Goal: Complete application form: Complete application form

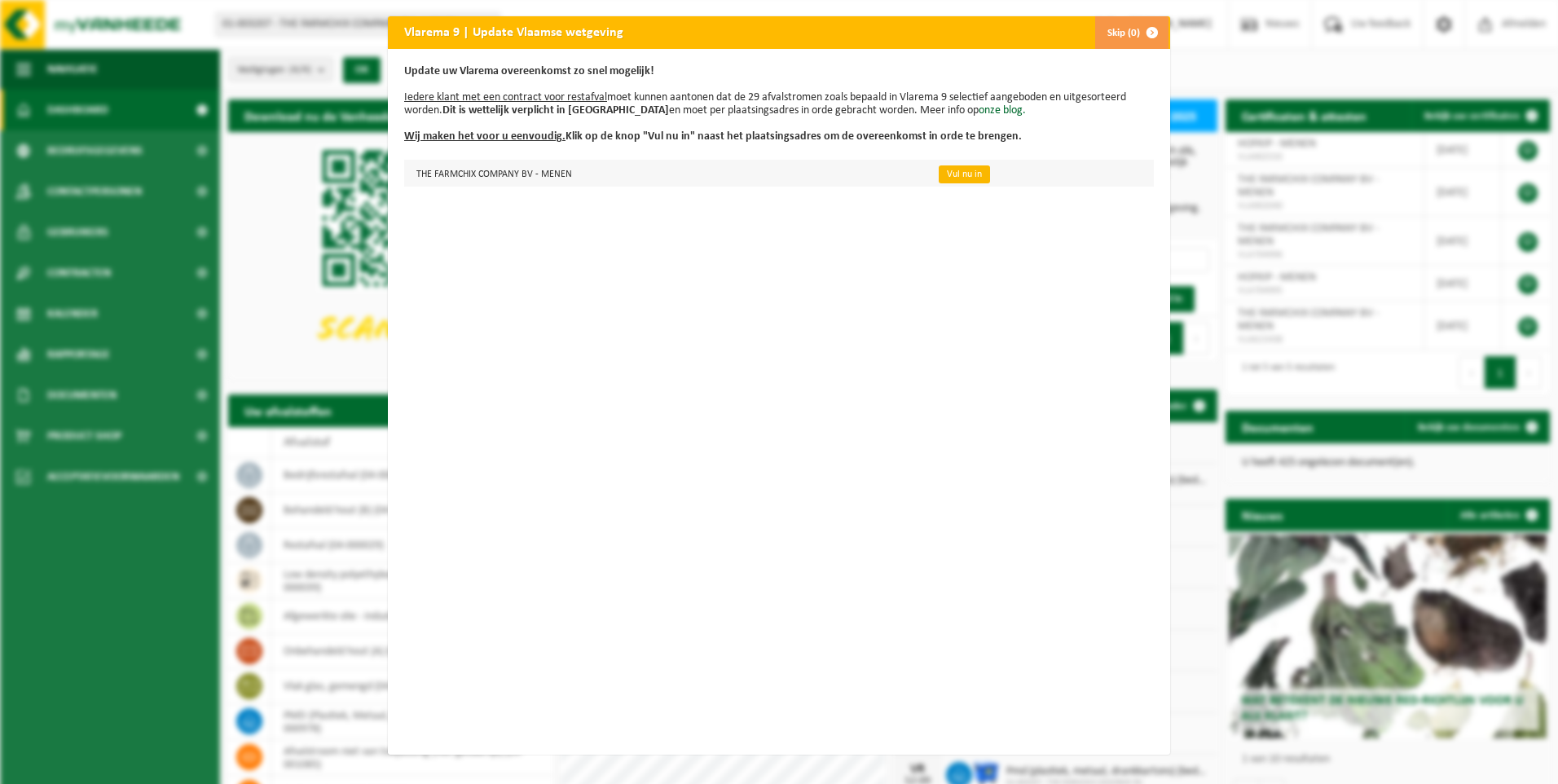
click at [957, 177] on link "Vul nu in" at bounding box center [964, 175] width 51 height 18
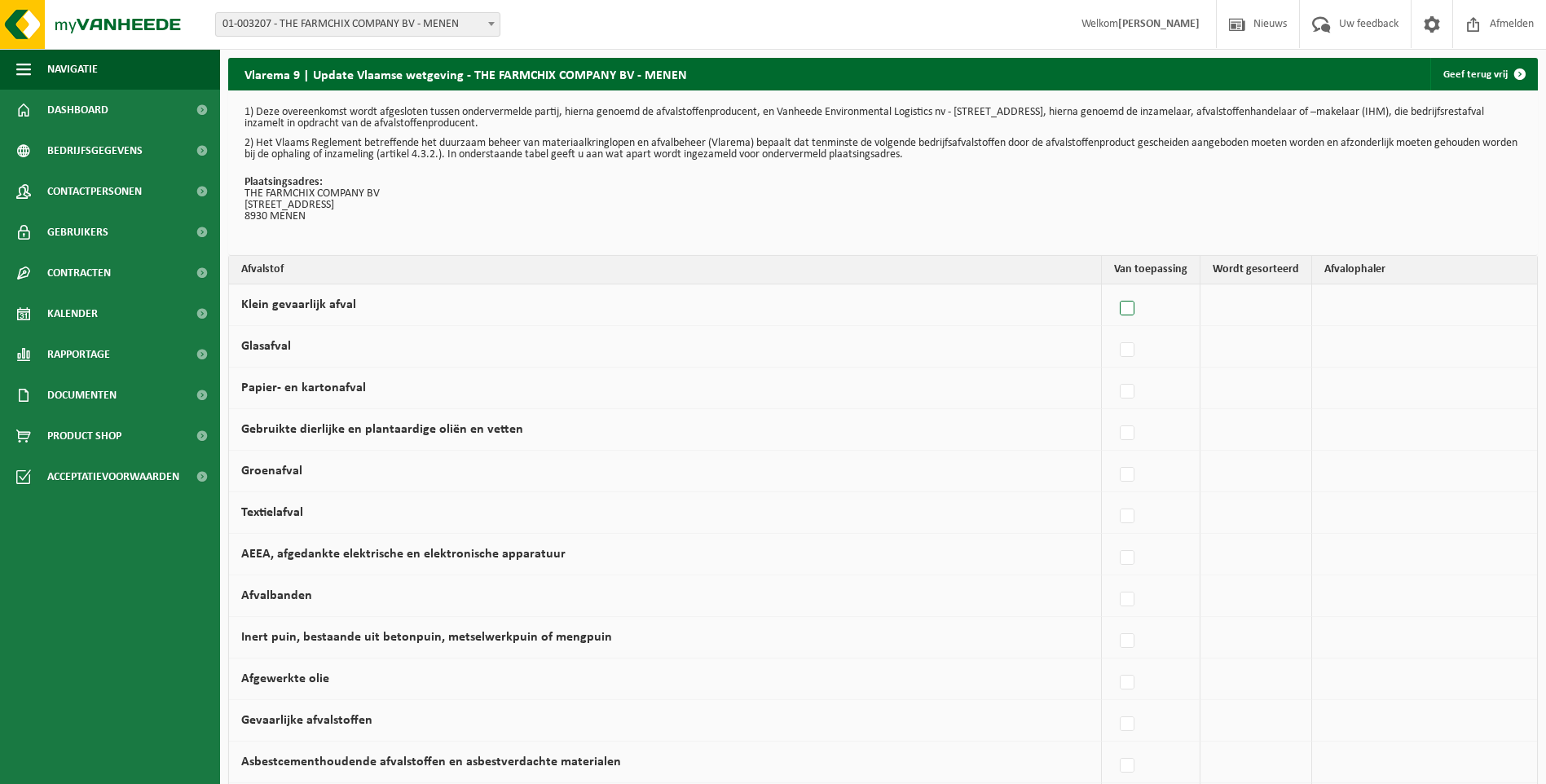
click at [1134, 308] on label at bounding box center [1128, 309] width 23 height 25
click at [1114, 289] on input "Klein gevaarlijk afval" at bounding box center [1113, 288] width 1 height 1
checkbox input "true"
click at [1125, 350] on label at bounding box center [1123, 350] width 23 height 25
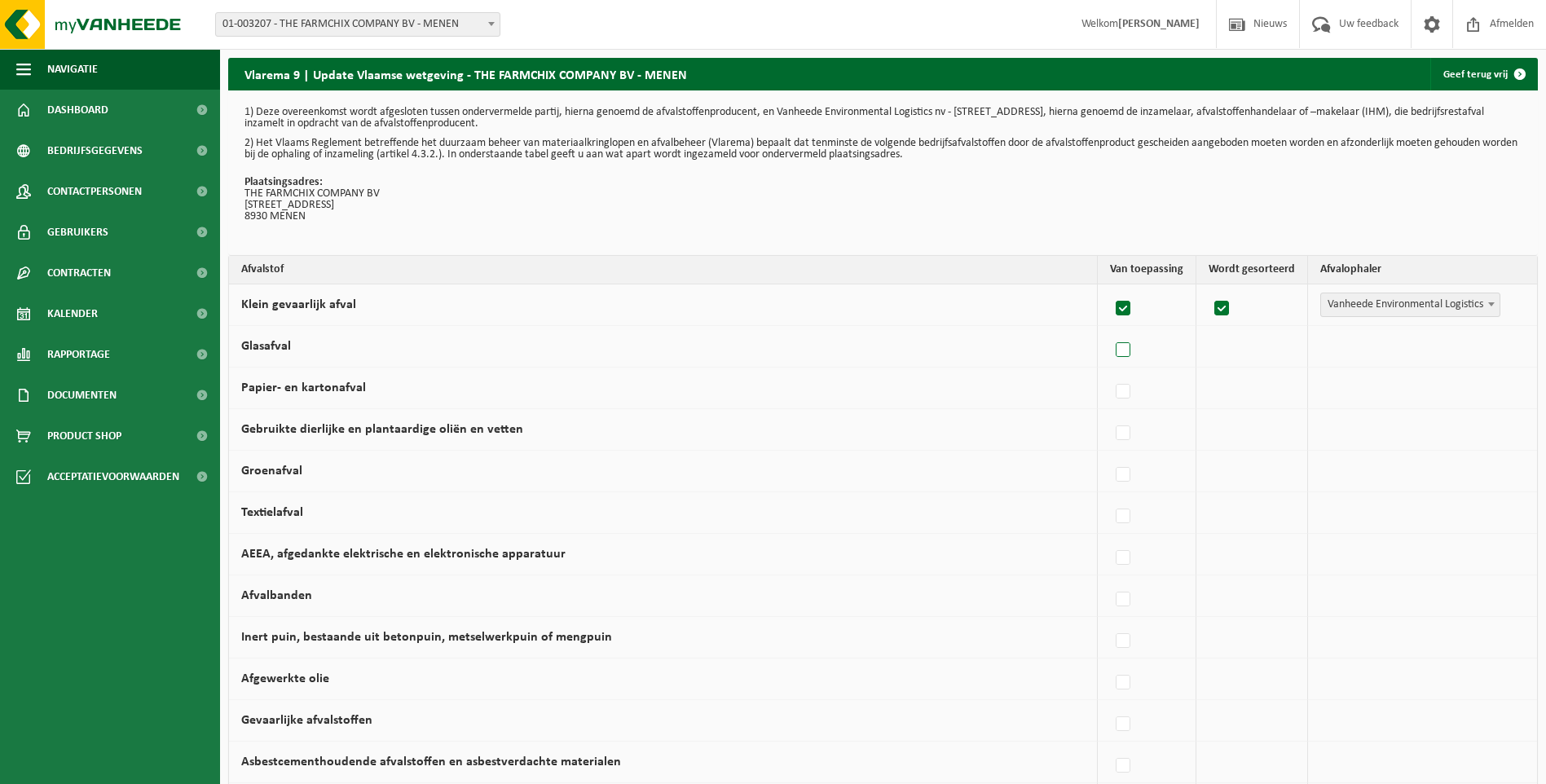
click at [1110, 330] on input "Glasafval" at bounding box center [1110, 329] width 1 height 1
checkbox input "true"
click at [1131, 389] on label at bounding box center [1123, 392] width 23 height 25
click at [1110, 372] on input "Papier- en kartonafval" at bounding box center [1110, 371] width 1 height 1
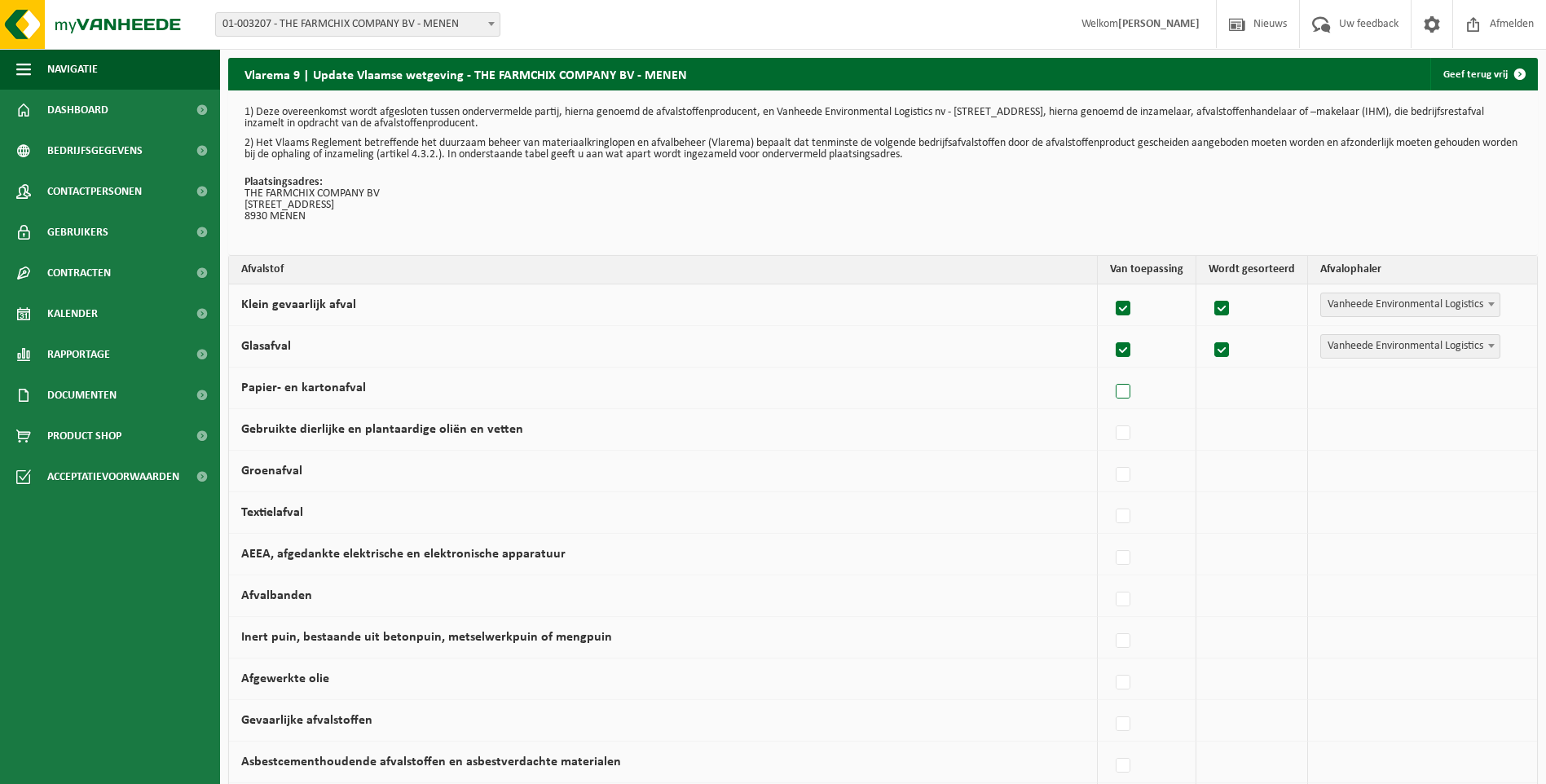
checkbox input "true"
click at [1490, 382] on span at bounding box center [1491, 386] width 16 height 21
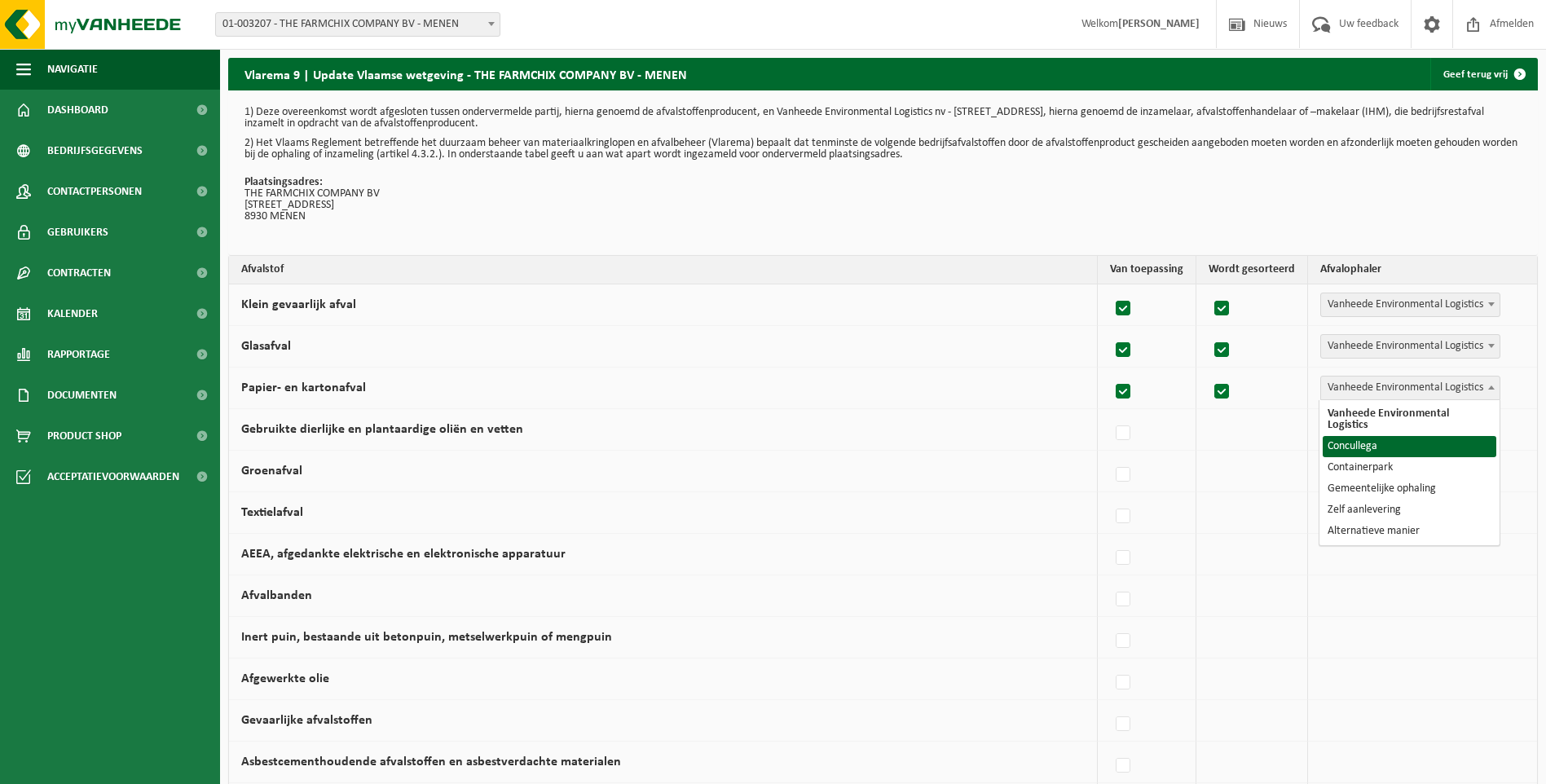
select select "Concullega"
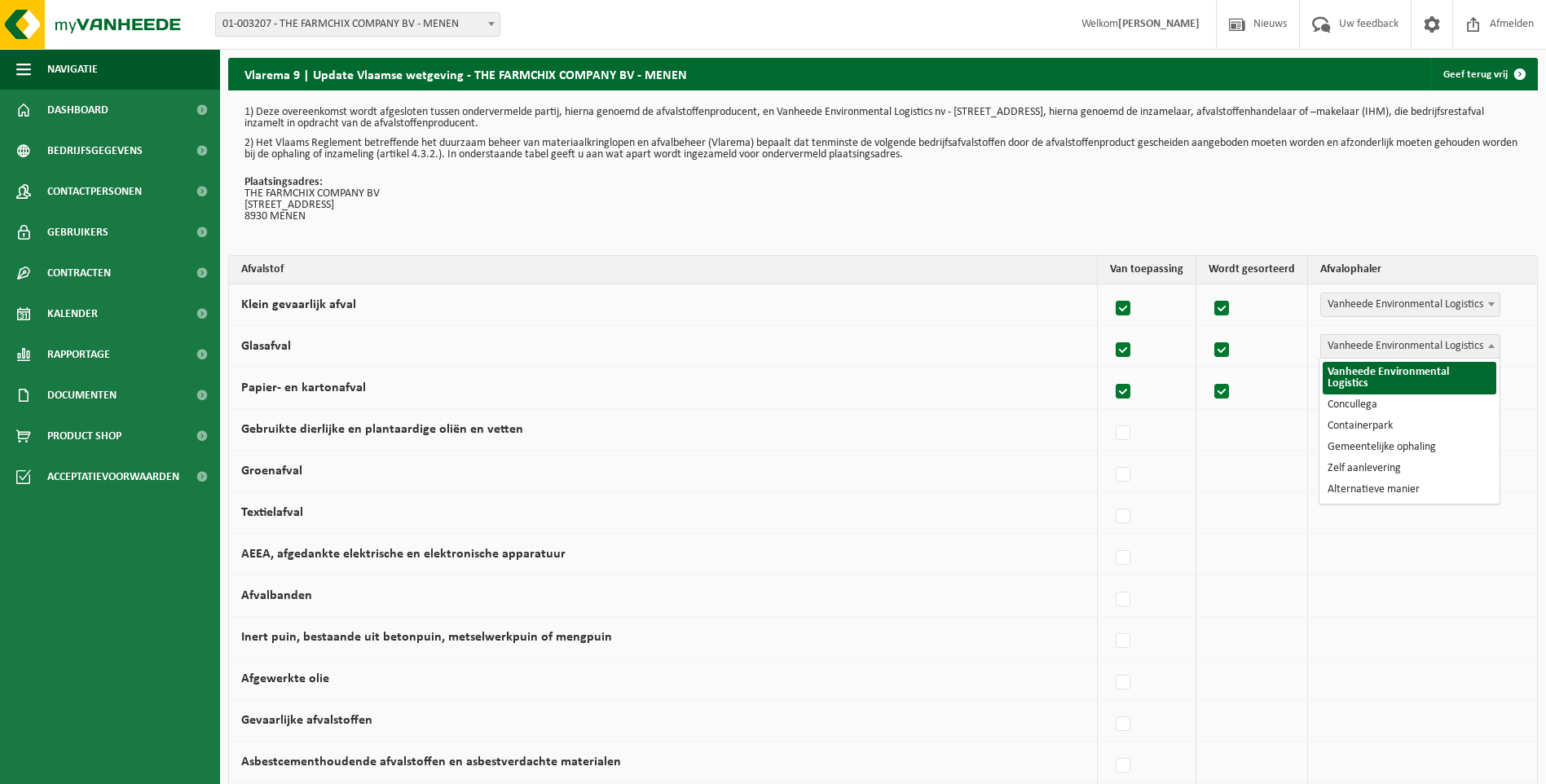
click at [1496, 342] on span at bounding box center [1491, 345] width 16 height 21
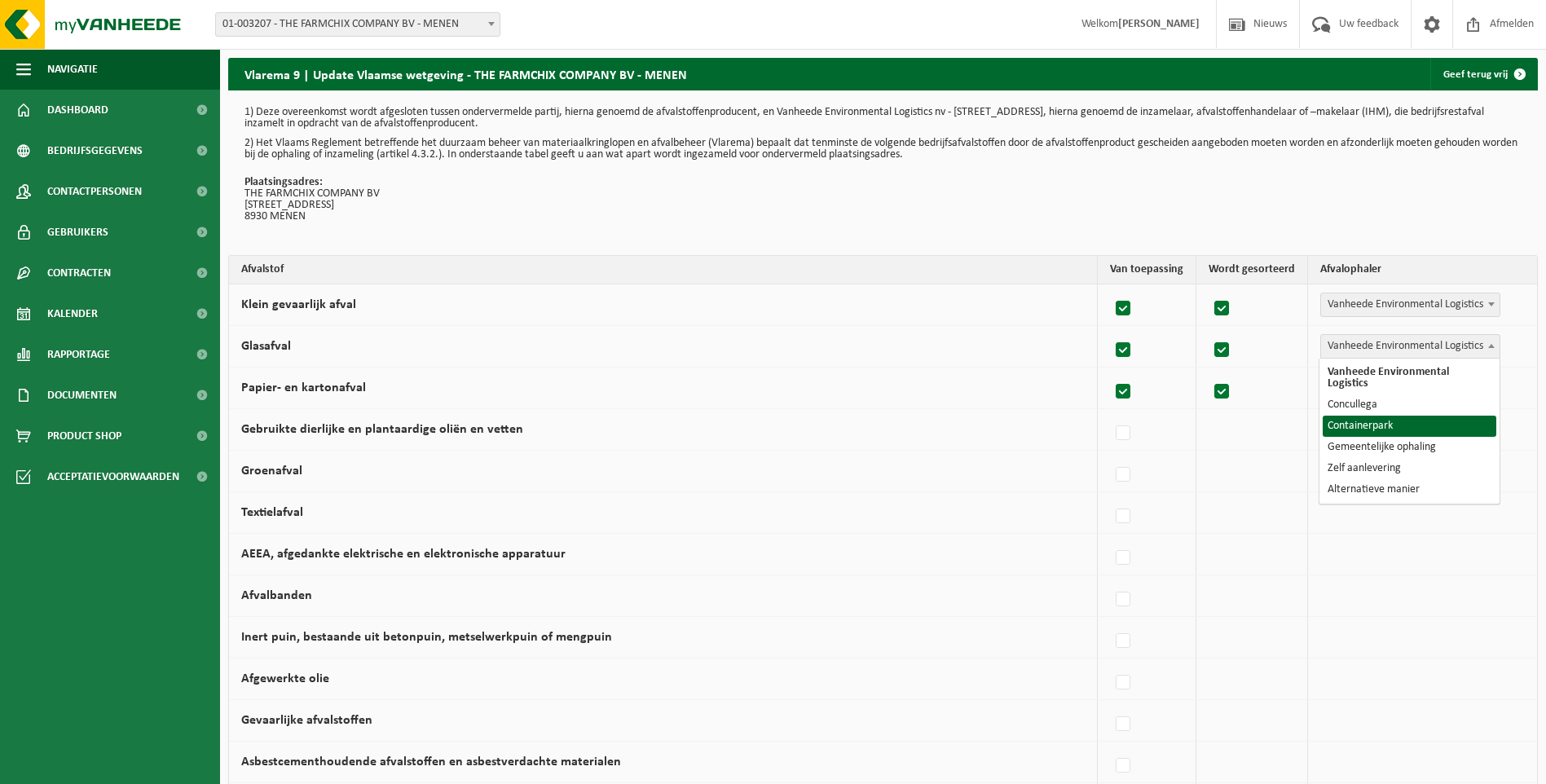
select select "Containerpark"
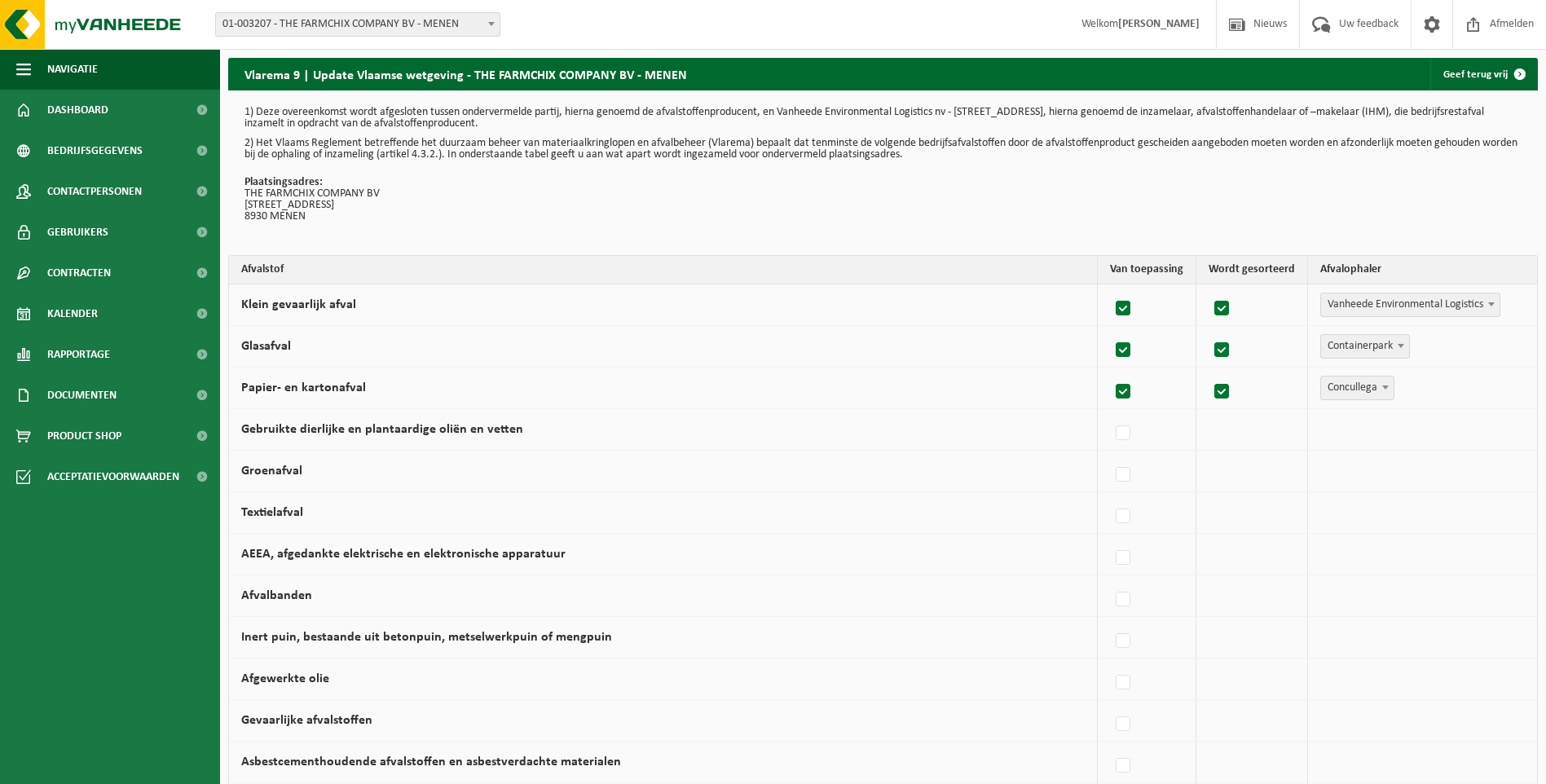
click at [1493, 300] on span at bounding box center [1491, 303] width 16 height 21
select select "Containerpark"
click at [1137, 435] on label at bounding box center [1128, 433] width 23 height 25
click at [1114, 413] on input "Gebruikte dierlijke en plantaardige oliën en vetten" at bounding box center [1113, 412] width 1 height 1
checkbox input "true"
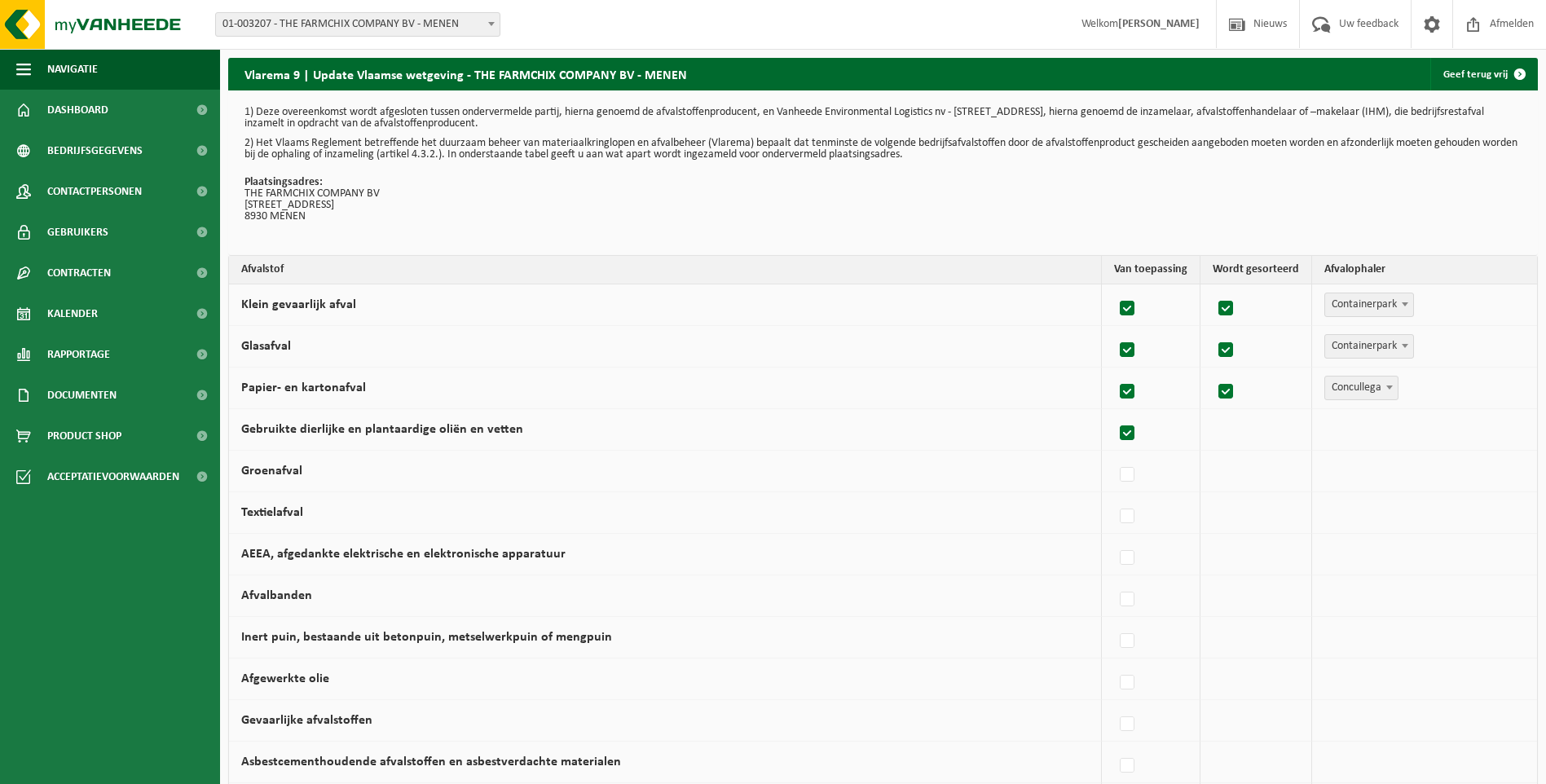
checkbox input "true"
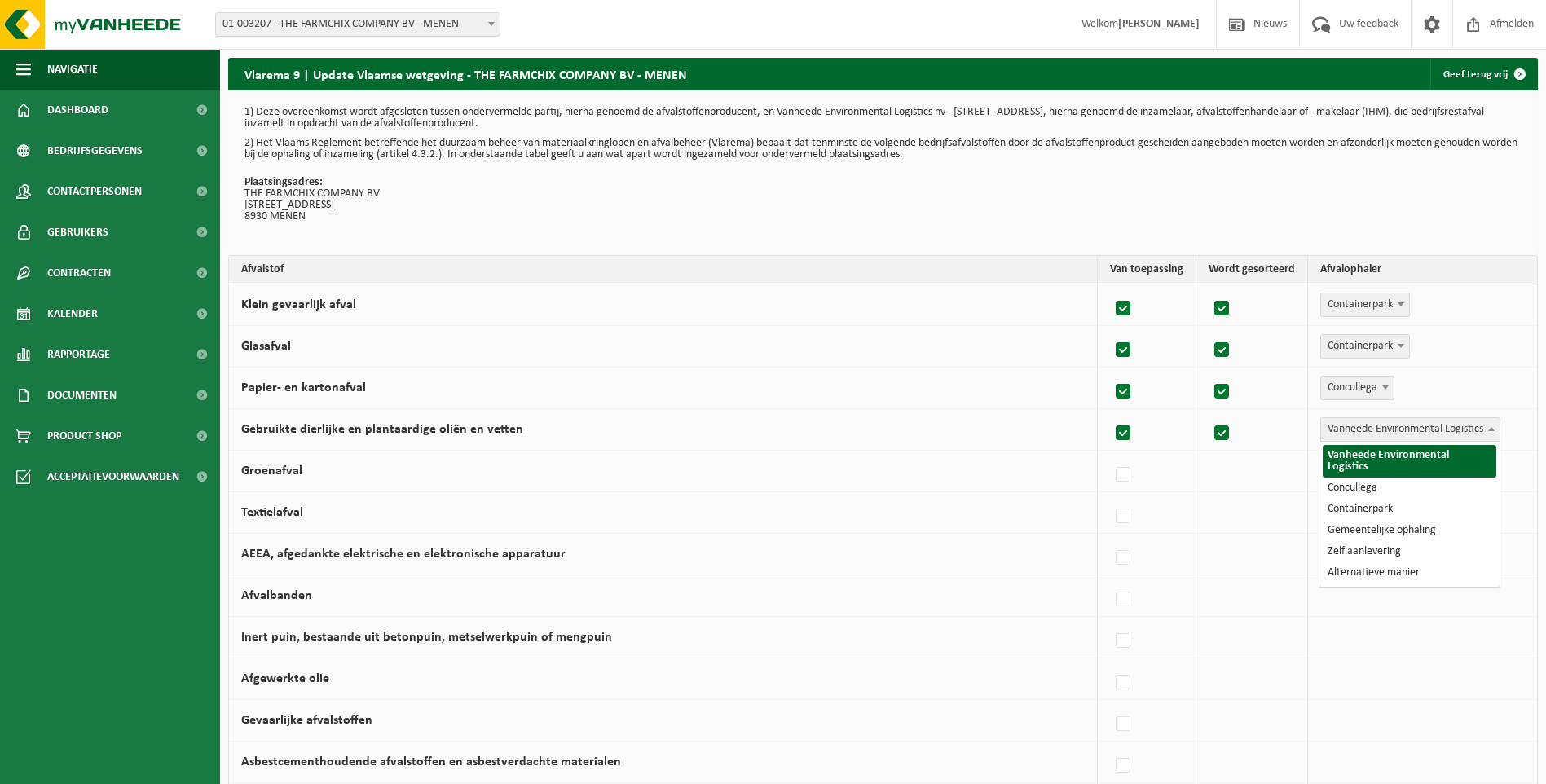
drag, startPoint x: 1493, startPoint y: 423, endPoint x: 1474, endPoint y: 433, distance: 21.5
click at [1493, 423] on span at bounding box center [1491, 428] width 16 height 21
select select "Concullega"
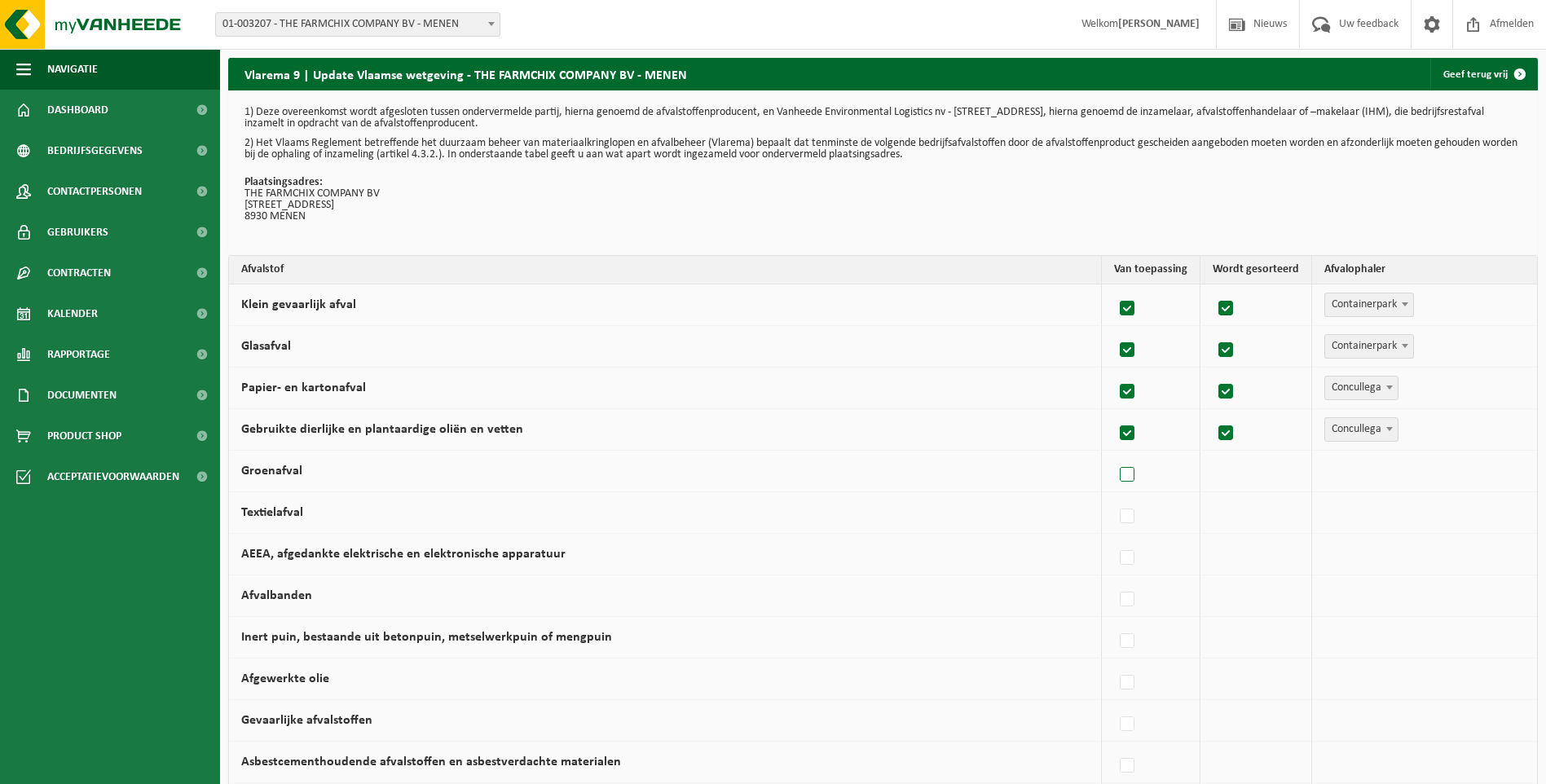
click at [1136, 473] on label at bounding box center [1128, 474] width 23 height 25
click at [1114, 454] on input "Groenafval" at bounding box center [1113, 453] width 1 height 1
checkbox input "true"
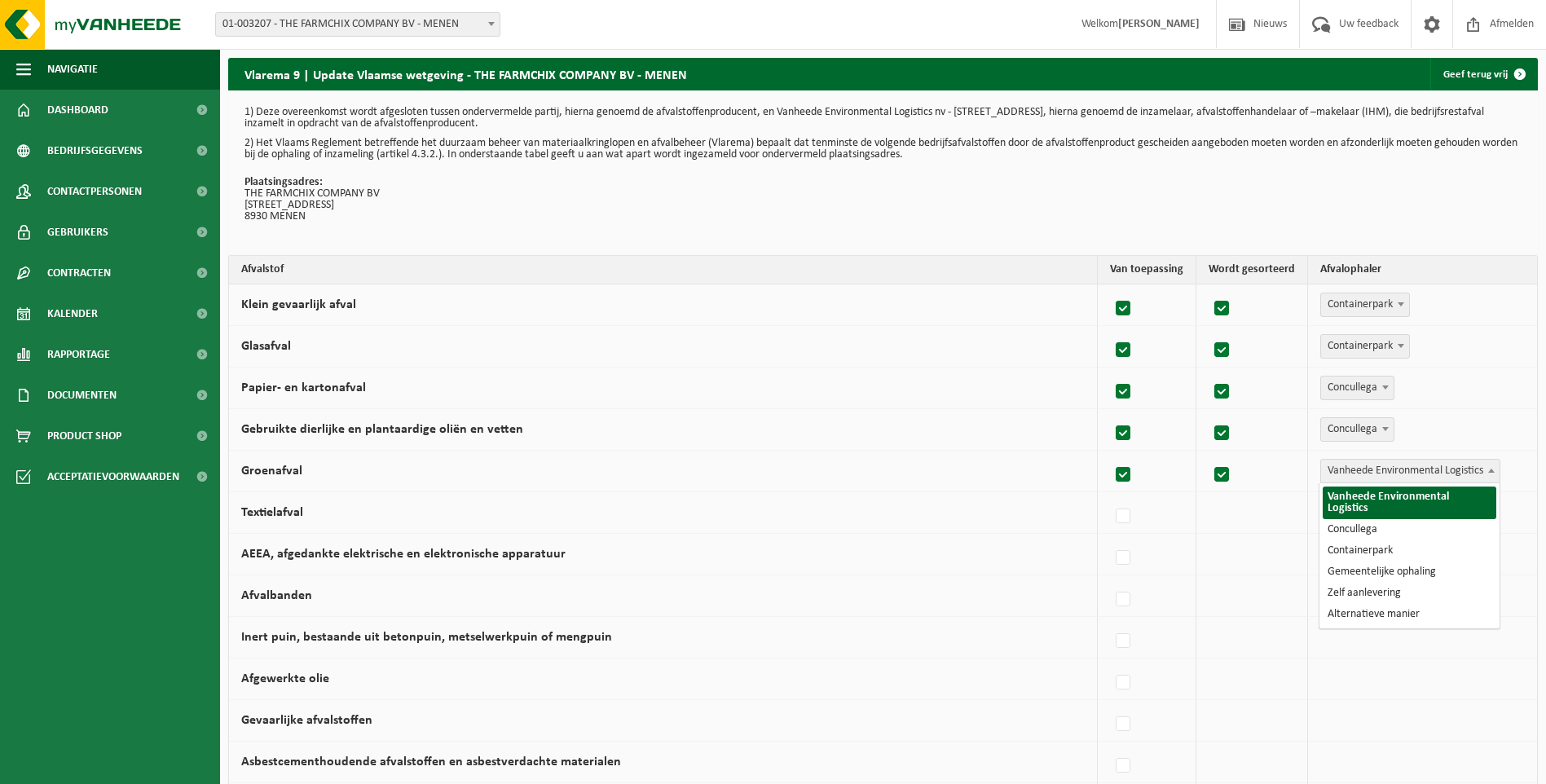
click at [1485, 467] on span at bounding box center [1491, 470] width 16 height 21
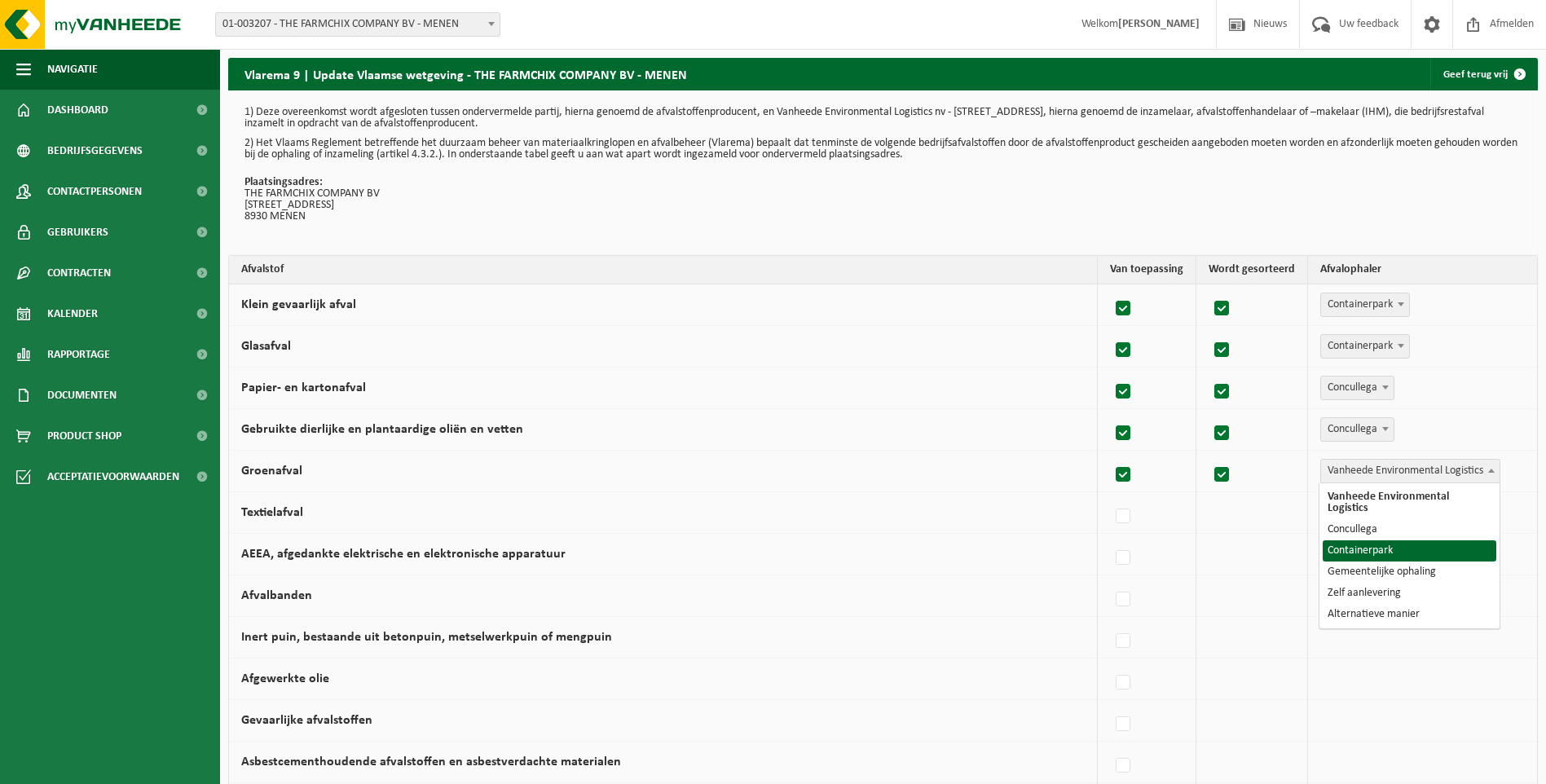
select select "Containerpark"
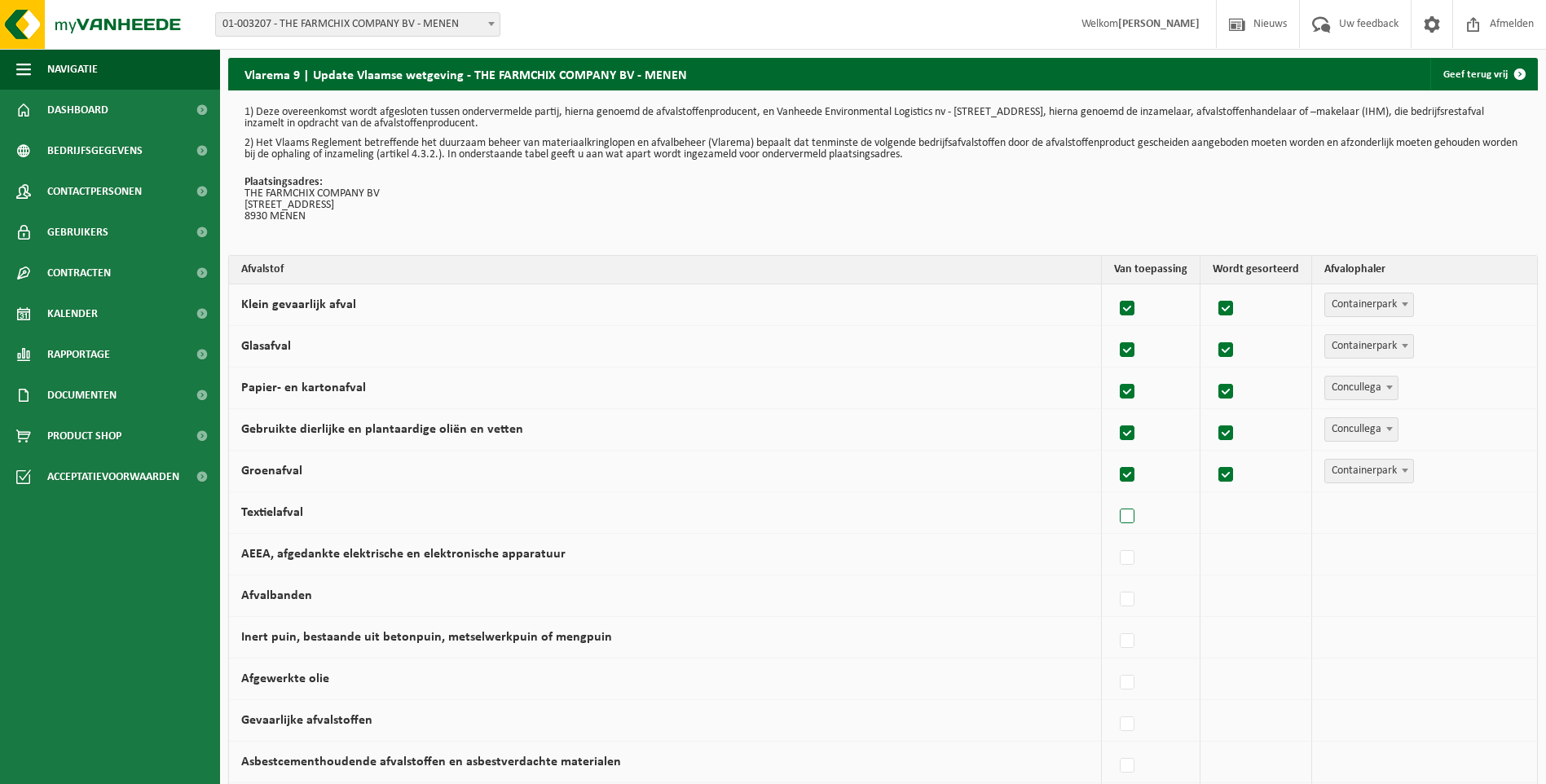
click at [1135, 514] on label at bounding box center [1128, 516] width 23 height 25
click at [1114, 496] on input "Textielafval" at bounding box center [1113, 495] width 1 height 1
checkbox input "true"
click at [1125, 554] on label at bounding box center [1123, 557] width 23 height 25
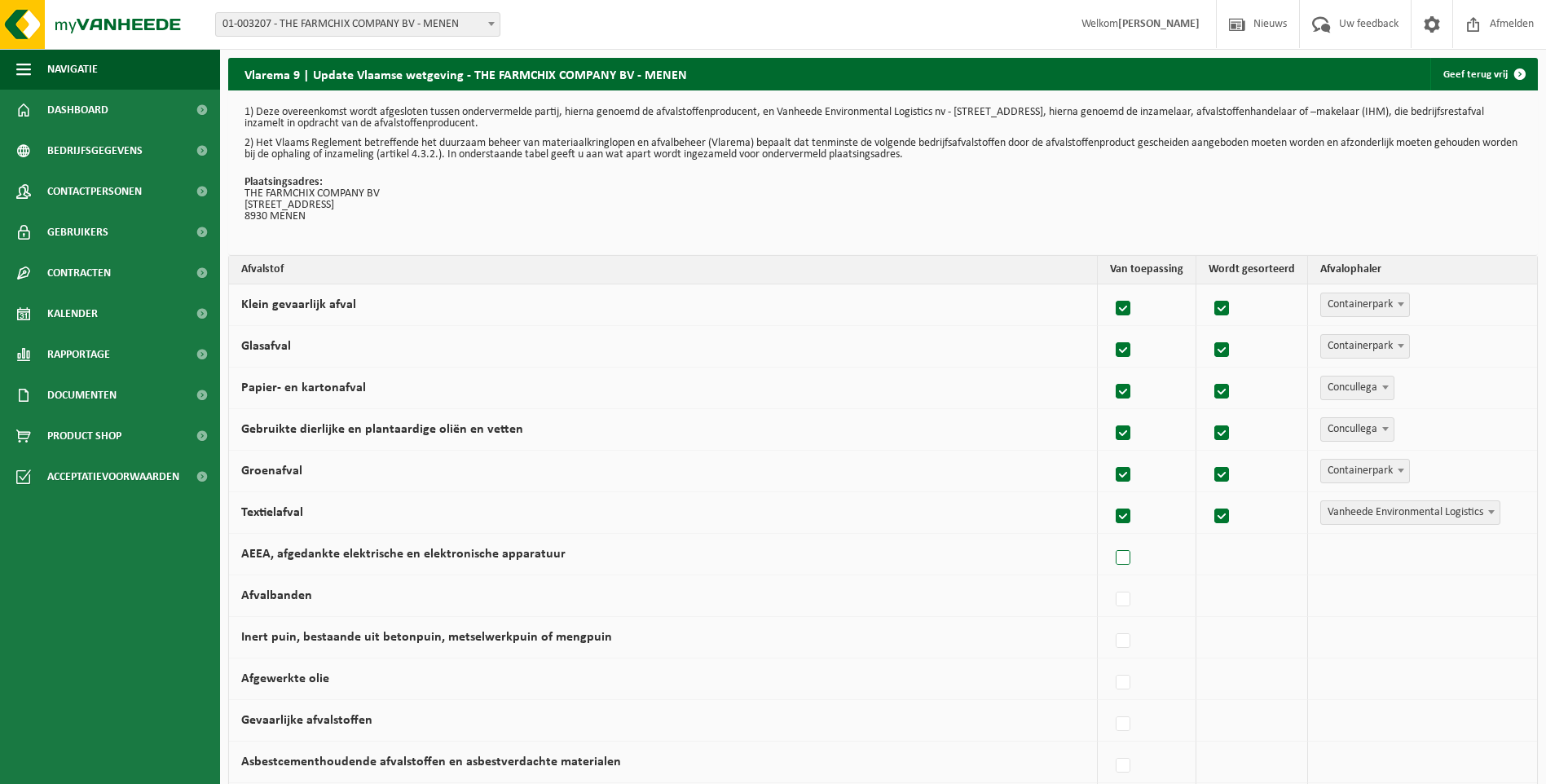
click at [1110, 537] on input "AEEA, afgedankte elektrische en elektronische apparatuur" at bounding box center [1110, 537] width 1 height 1
checkbox input "true"
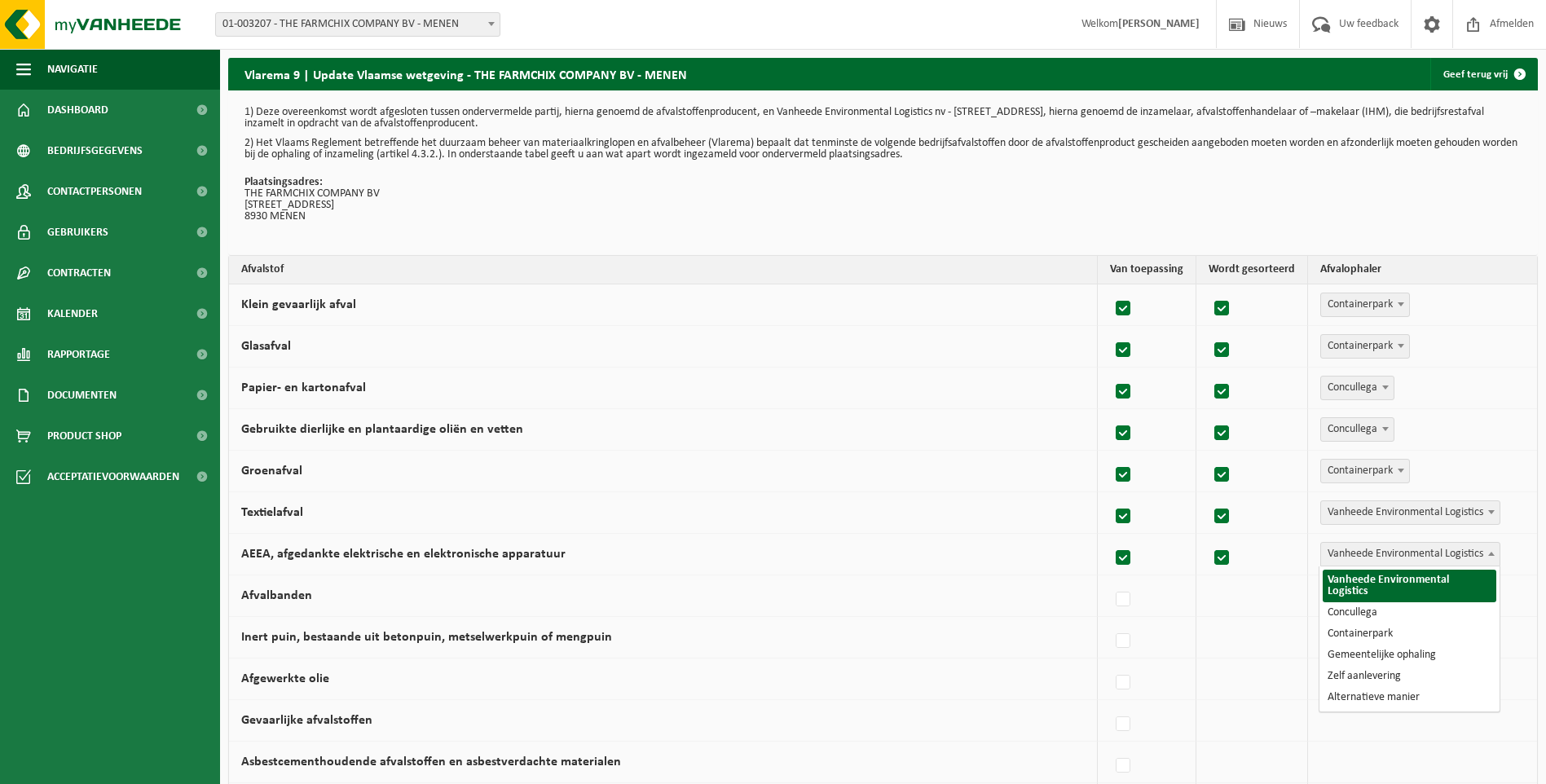
click at [1490, 553] on b at bounding box center [1491, 554] width 6 height 4
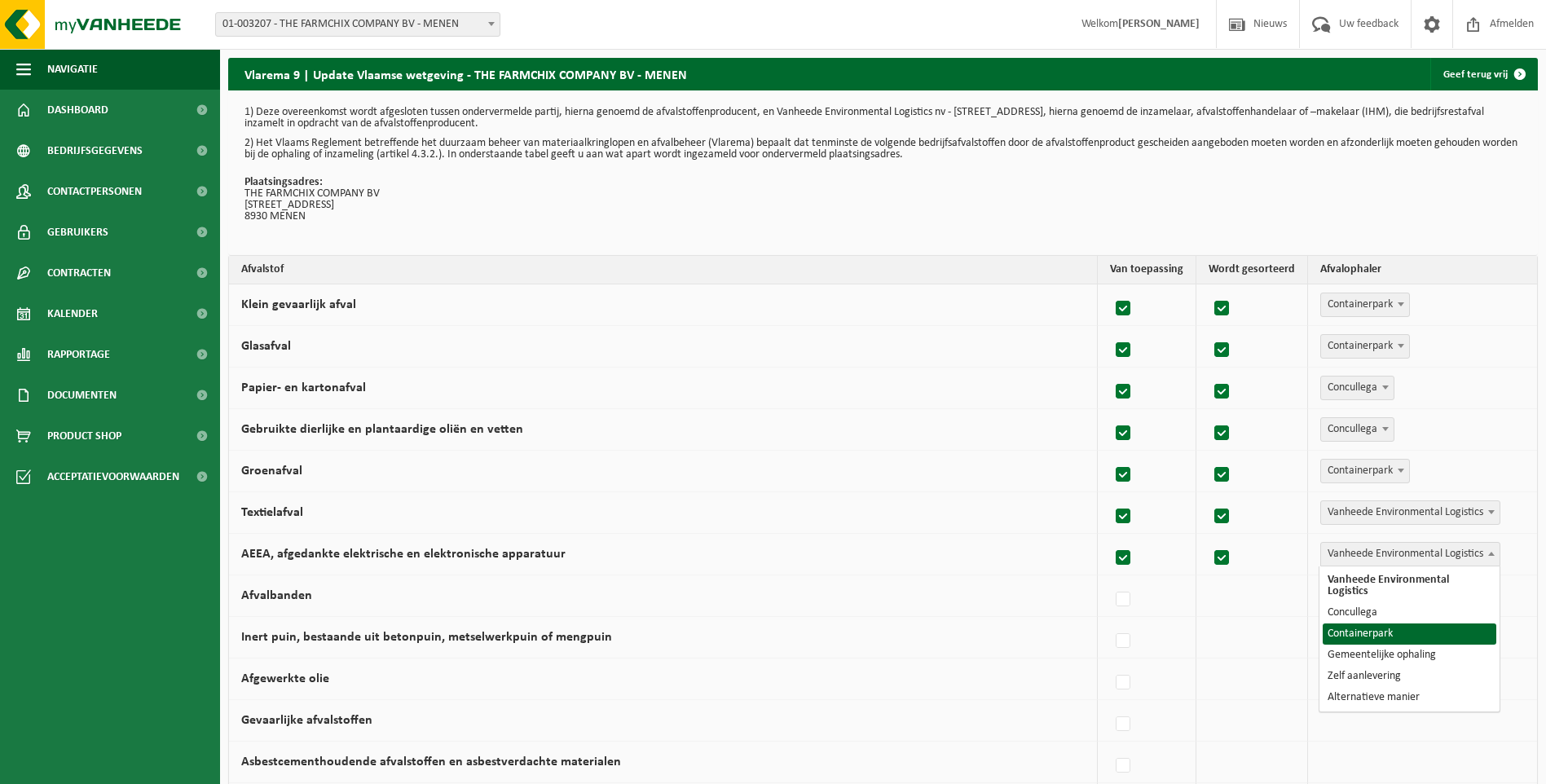
select select "Containerpark"
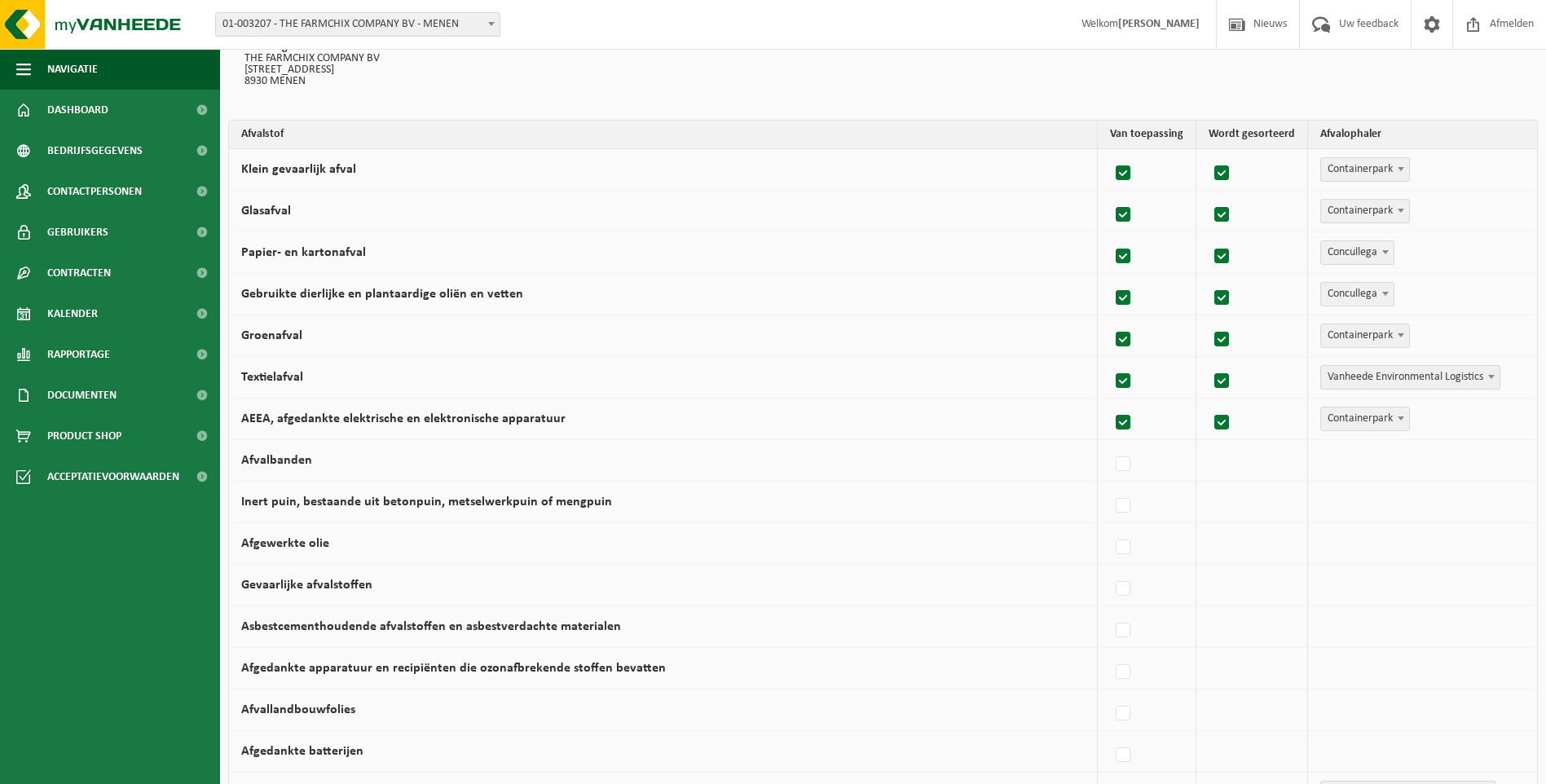
scroll to position [244, 0]
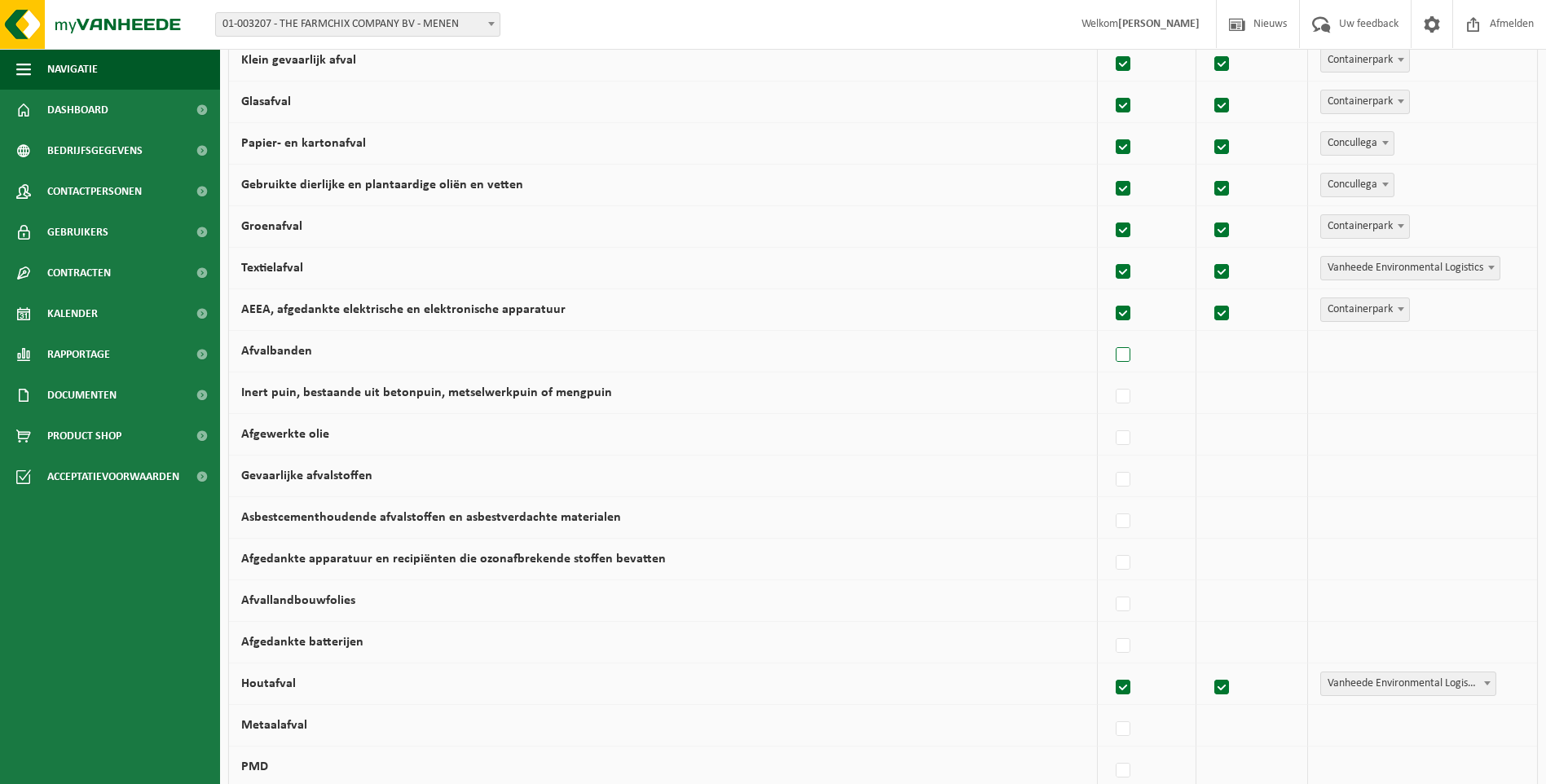
click at [1127, 351] on label at bounding box center [1123, 355] width 23 height 25
click at [1110, 335] on input "Afvalbanden" at bounding box center [1110, 334] width 1 height 1
checkbox input "true"
click at [1495, 344] on span at bounding box center [1491, 350] width 16 height 21
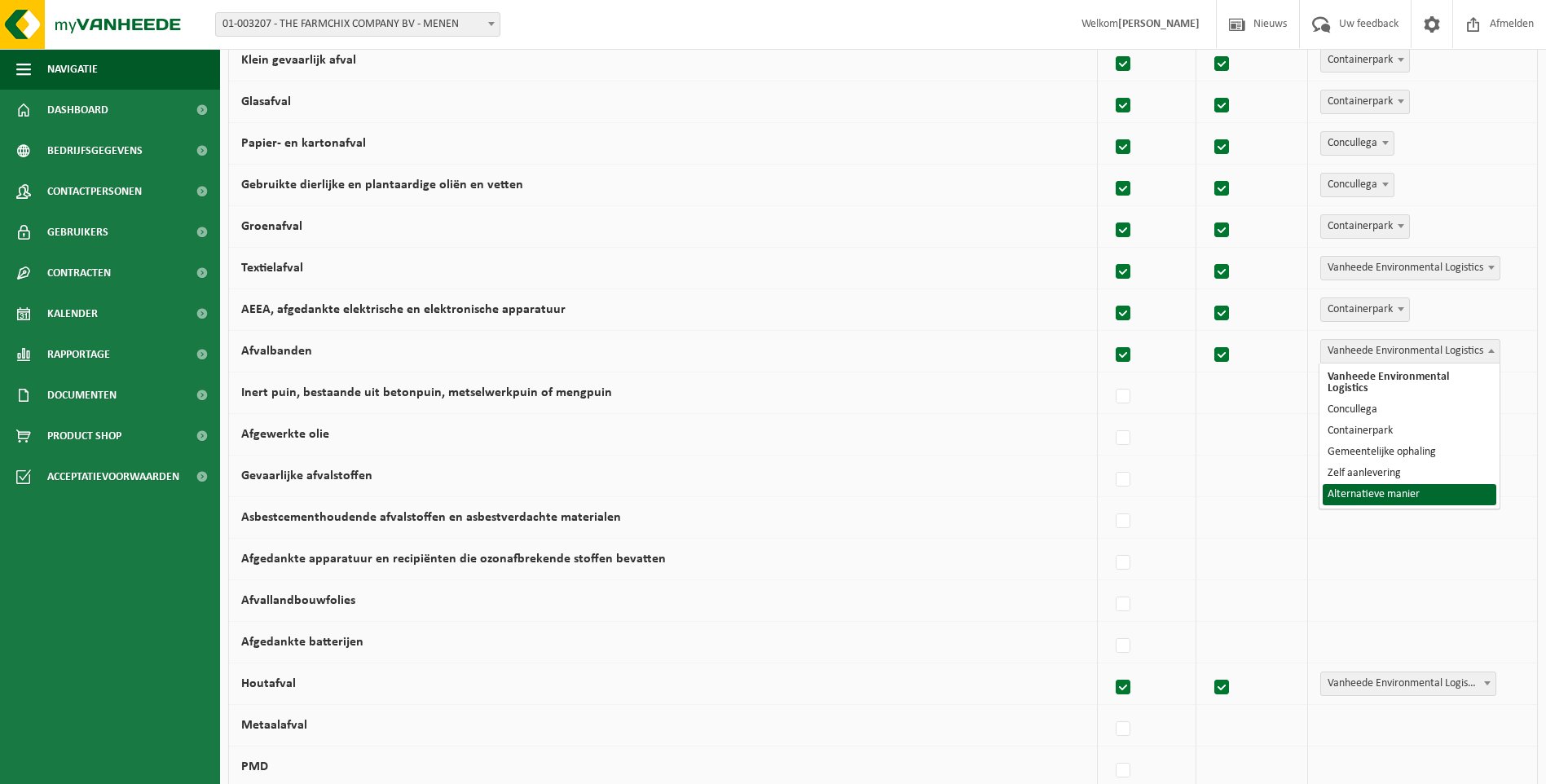
select select "Alternatieve manier"
click at [1128, 397] on label at bounding box center [1123, 396] width 23 height 25
click at [1110, 376] on input "Inert puin, bestaande uit betonpuin, metselwerkpuin of mengpuin" at bounding box center [1110, 375] width 1 height 1
checkbox input "true"
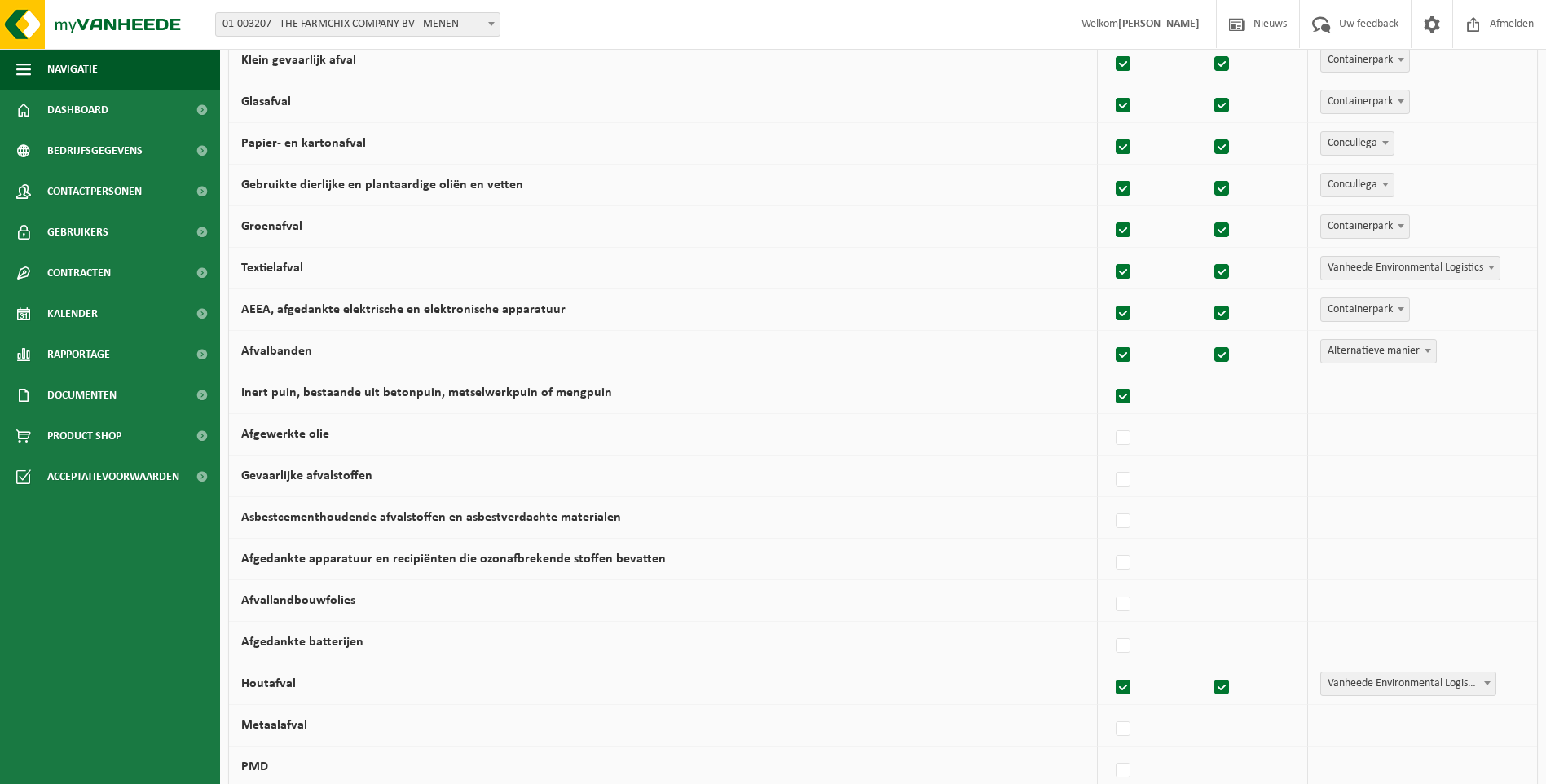
checkbox input "true"
click at [1490, 387] on span at bounding box center [1491, 392] width 16 height 21
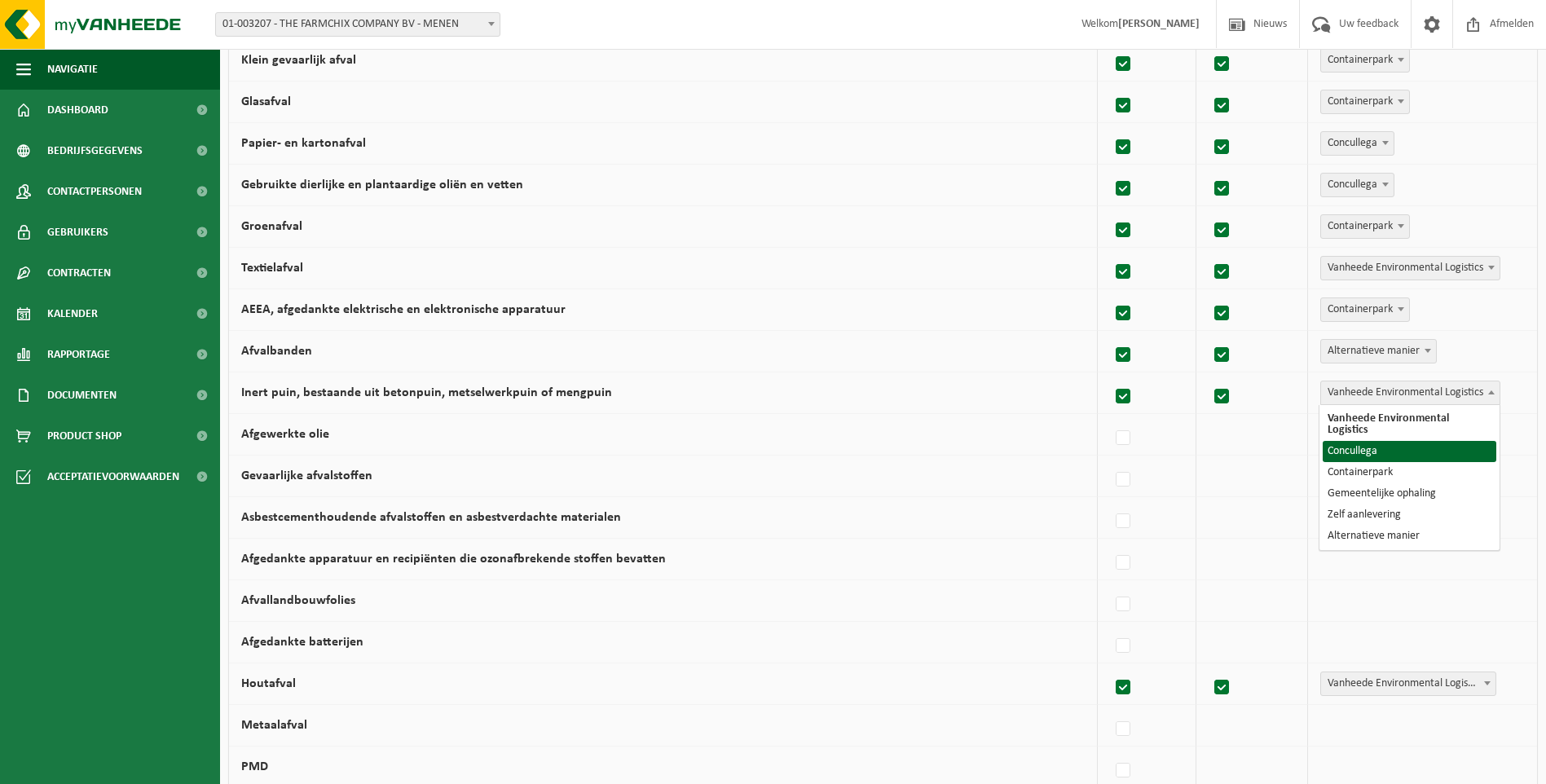
select select "Concullega"
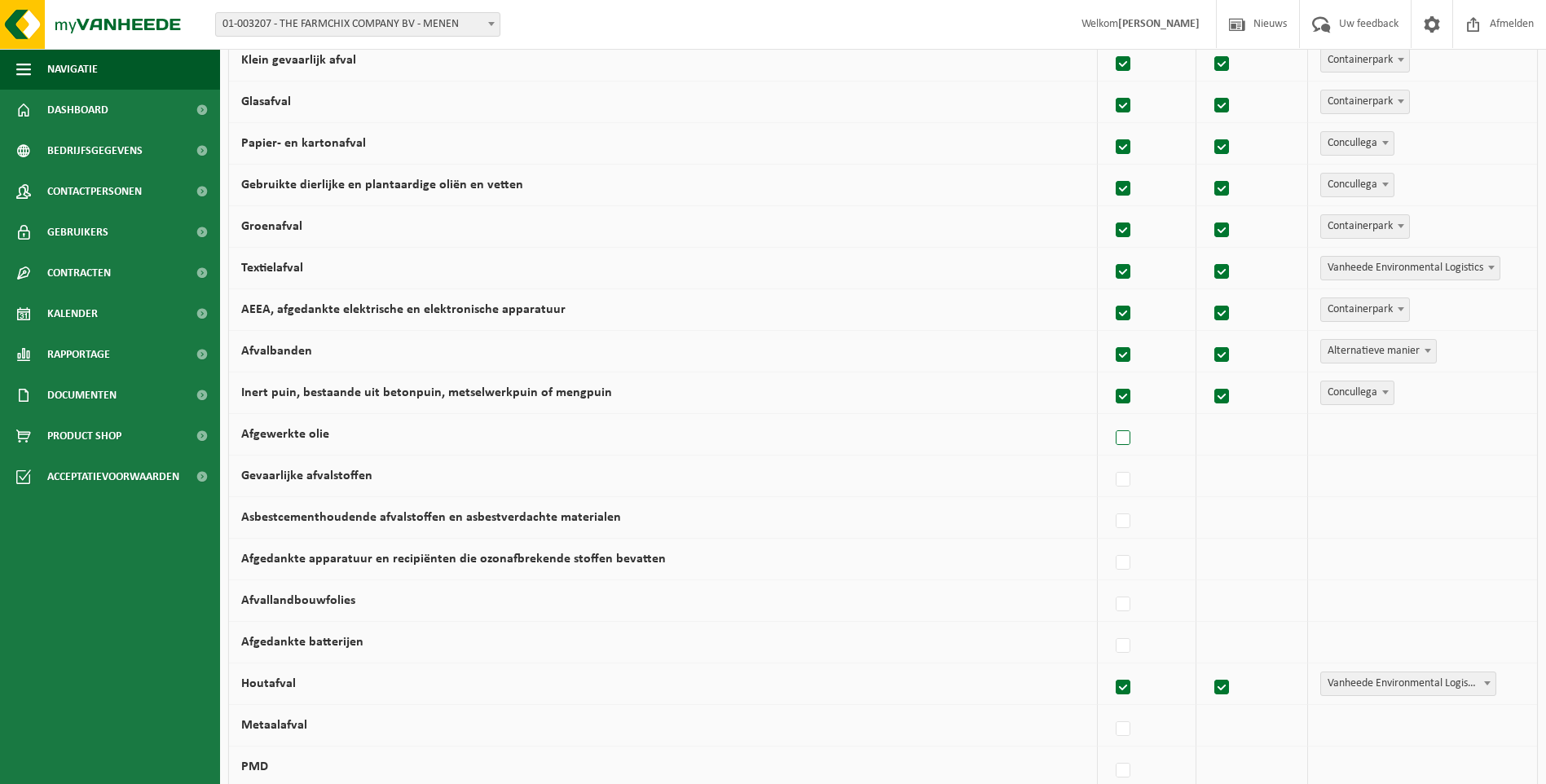
drag, startPoint x: 1125, startPoint y: 442, endPoint x: 1133, endPoint y: 440, distance: 8.2
click at [1125, 442] on label at bounding box center [1123, 438] width 23 height 25
click at [1110, 418] on input "Afgewerkte olie" at bounding box center [1110, 417] width 1 height 1
checkbox input "true"
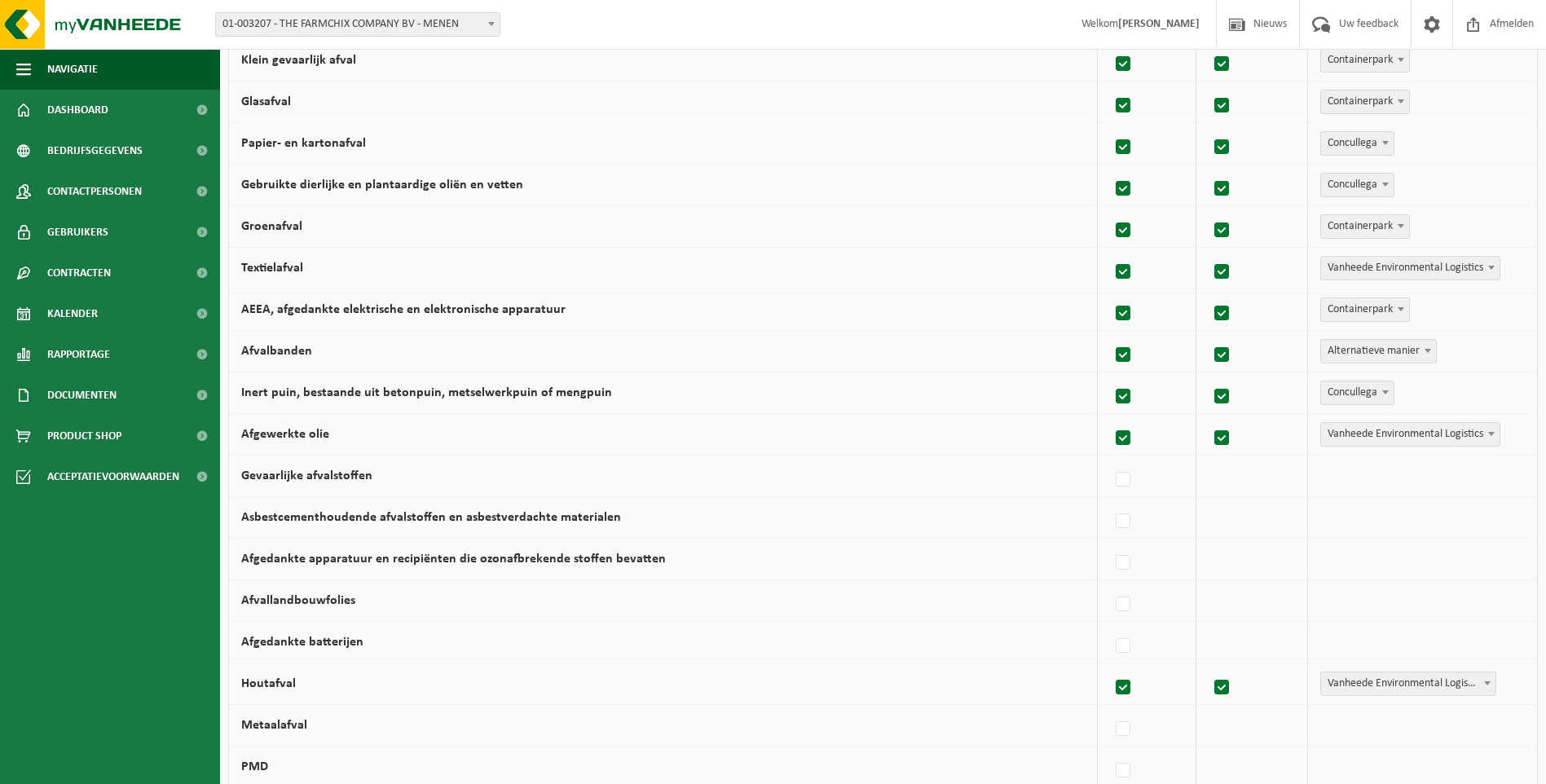
click at [1489, 433] on b at bounding box center [1491, 433] width 6 height 4
select select "Concullega"
click at [1130, 476] on label at bounding box center [1123, 480] width 23 height 25
click at [1110, 460] on input "Gevaarlijke afvalstoffen" at bounding box center [1110, 459] width 1 height 1
checkbox input "true"
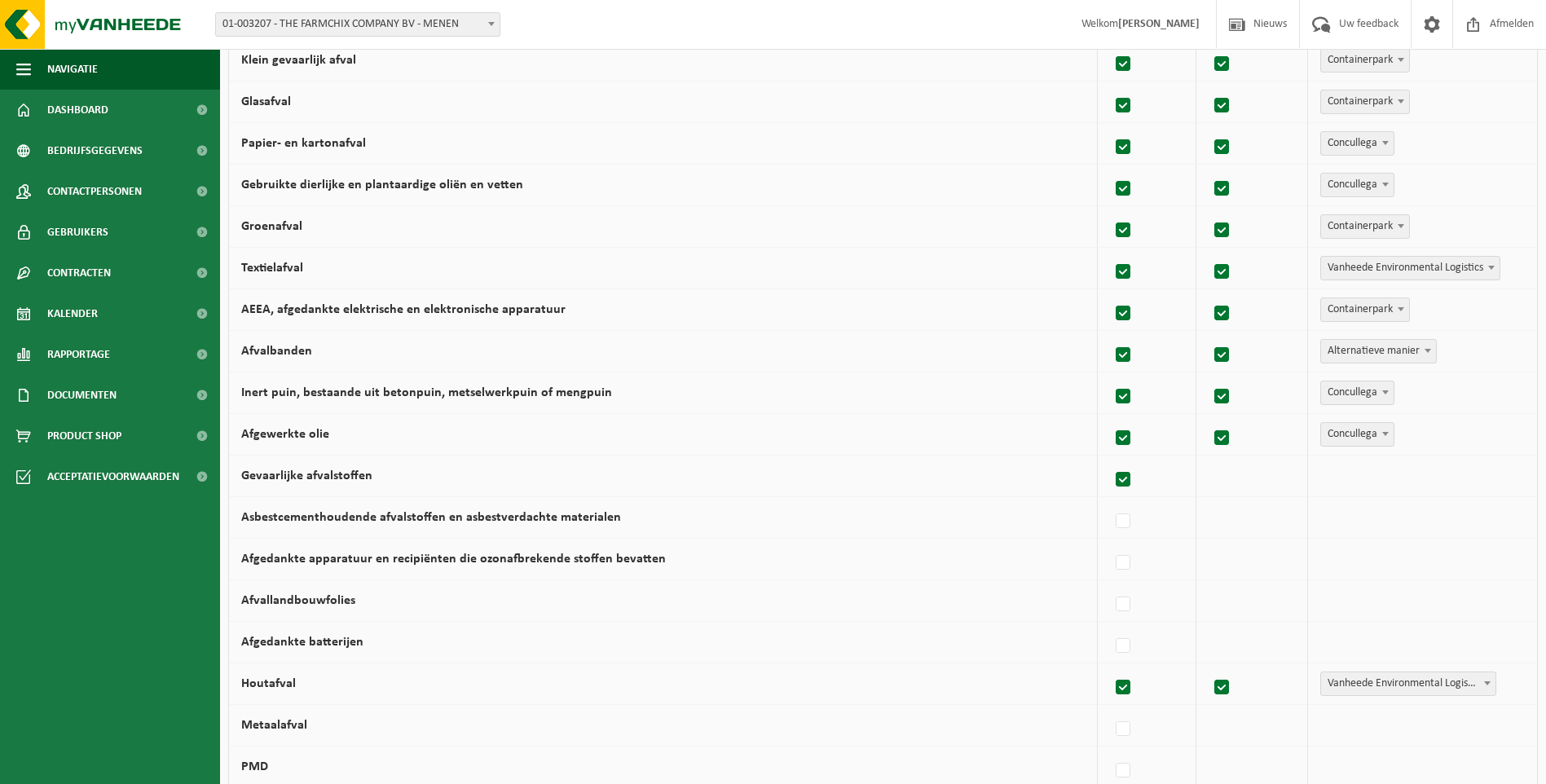
checkbox input "true"
click at [1125, 518] on label at bounding box center [1123, 521] width 23 height 25
click at [1110, 501] on input "Asbestcementhoudende afvalstoffen en asbestverdachte materialen" at bounding box center [1110, 500] width 1 height 1
checkbox input "true"
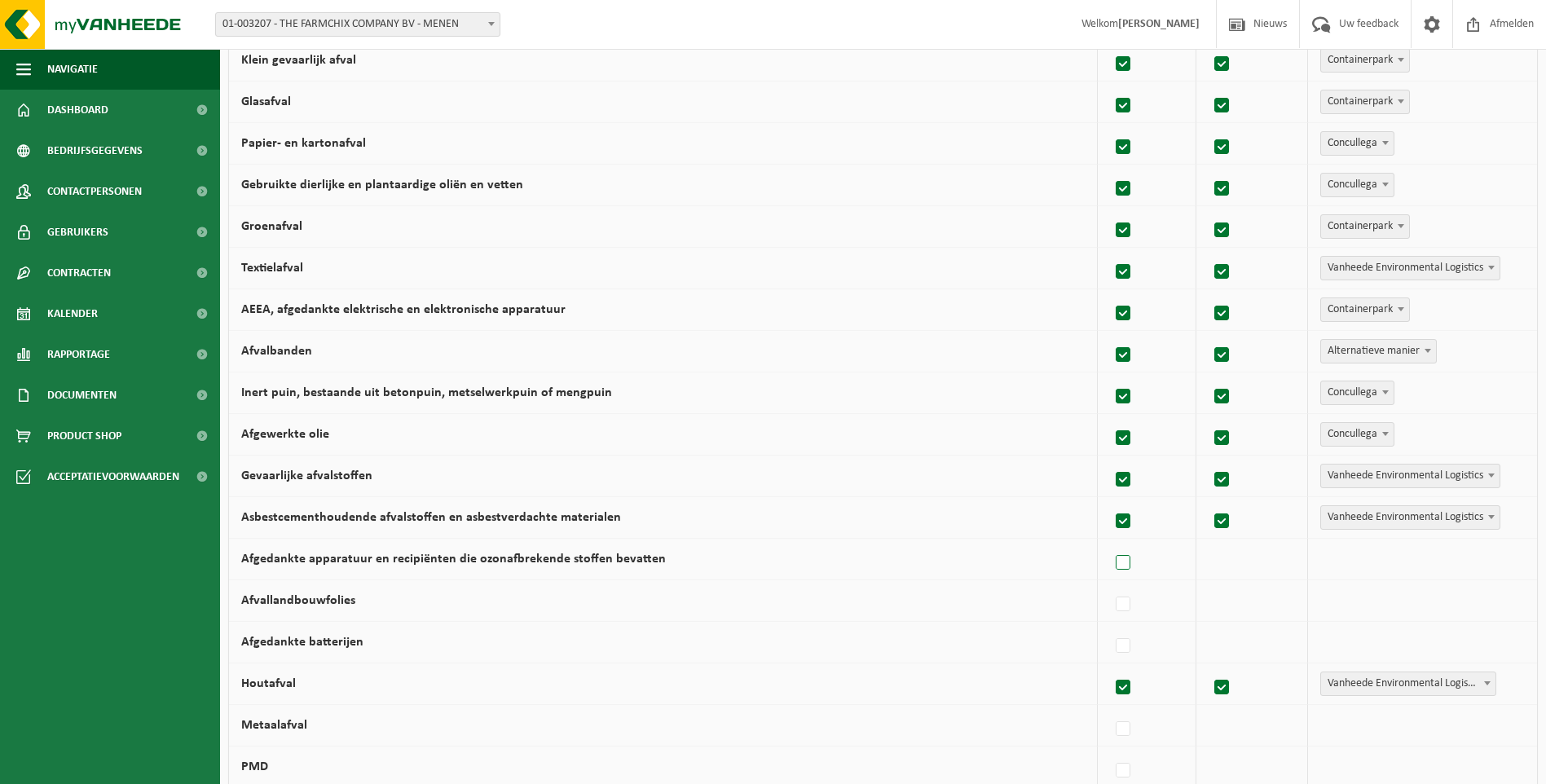
click at [1130, 565] on label at bounding box center [1123, 563] width 23 height 25
click at [1110, 543] on input "Afgedankte apparatuur en recipiënten die ozonafbrekende stoffen bevatten" at bounding box center [1110, 542] width 1 height 1
checkbox input "true"
click at [1497, 560] on span at bounding box center [1491, 557] width 16 height 21
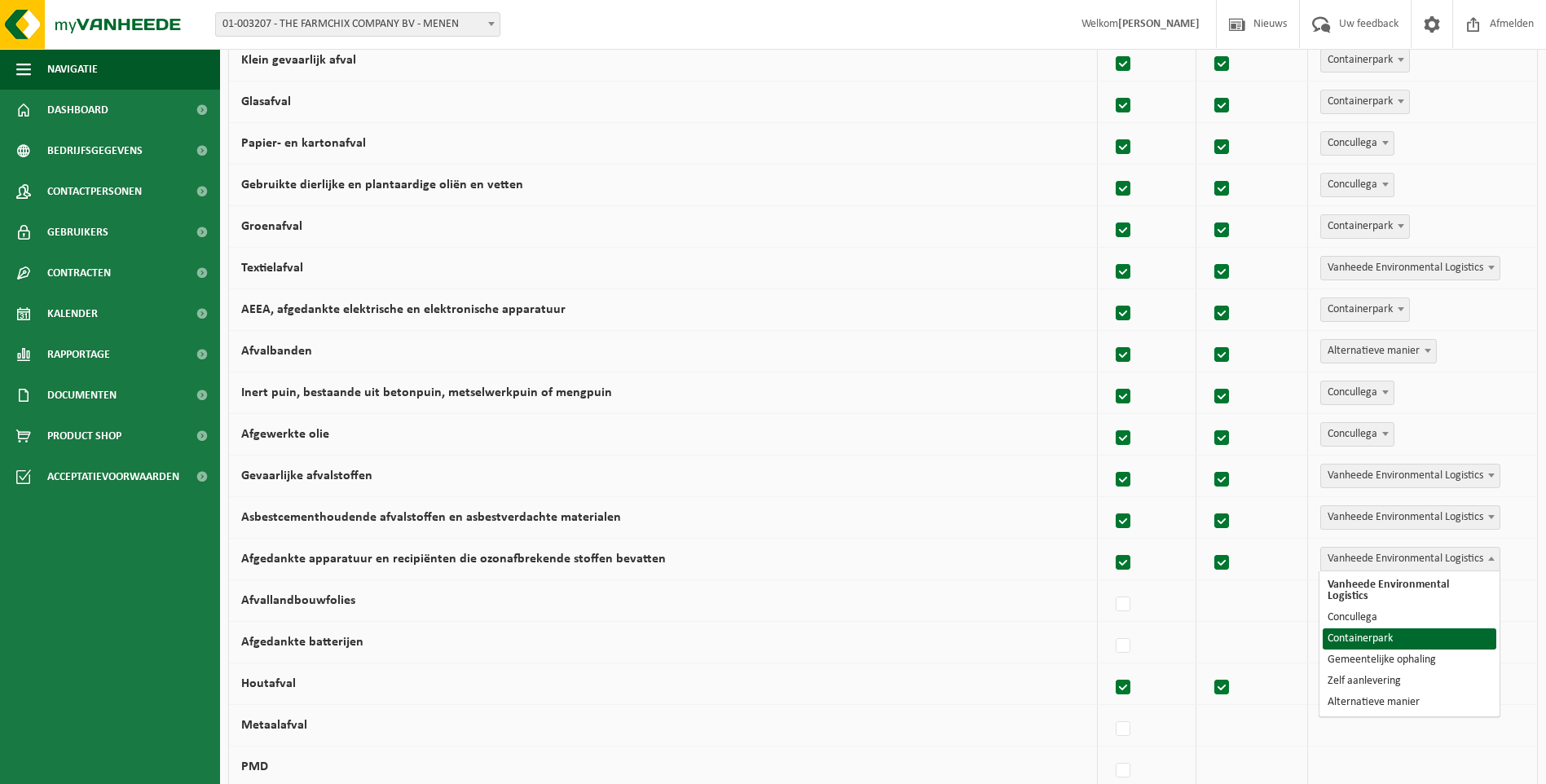
select select "Containerpark"
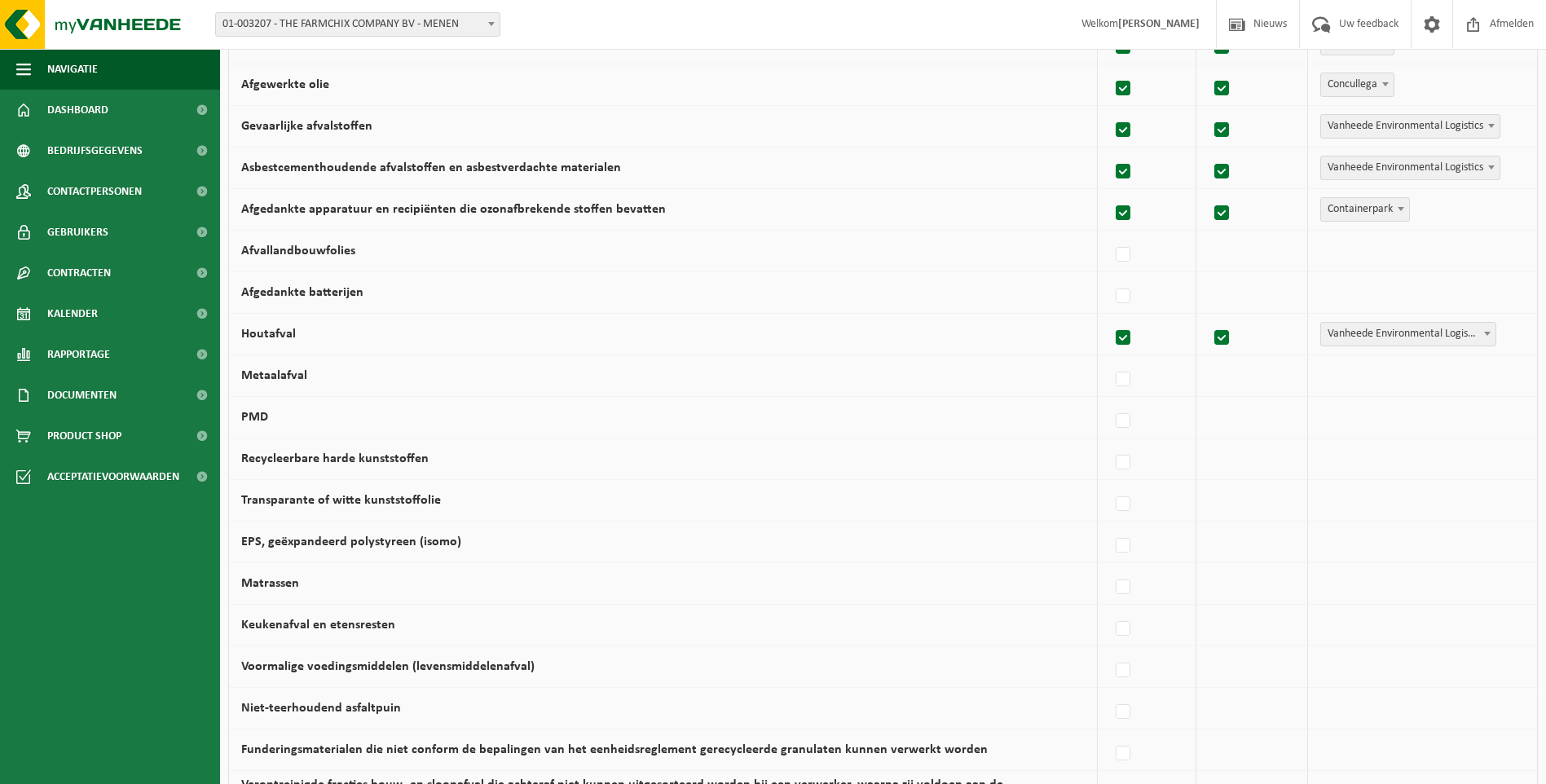
scroll to position [652, 0]
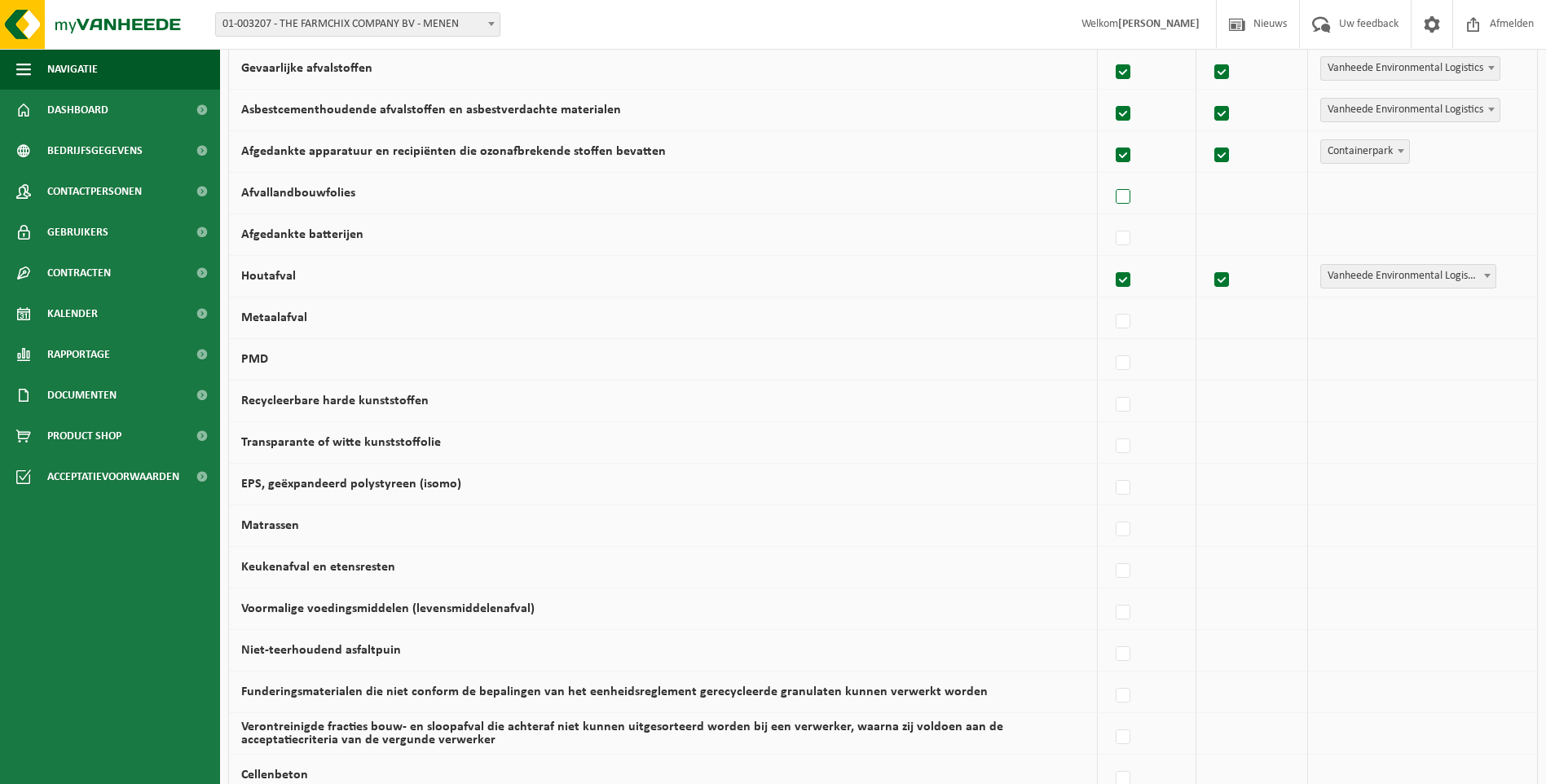
click at [1125, 200] on label at bounding box center [1123, 197] width 23 height 25
click at [1110, 177] on input "Afvallandbouwfolies" at bounding box center [1110, 176] width 1 height 1
checkbox input "true"
click at [1490, 189] on span at bounding box center [1491, 191] width 16 height 21
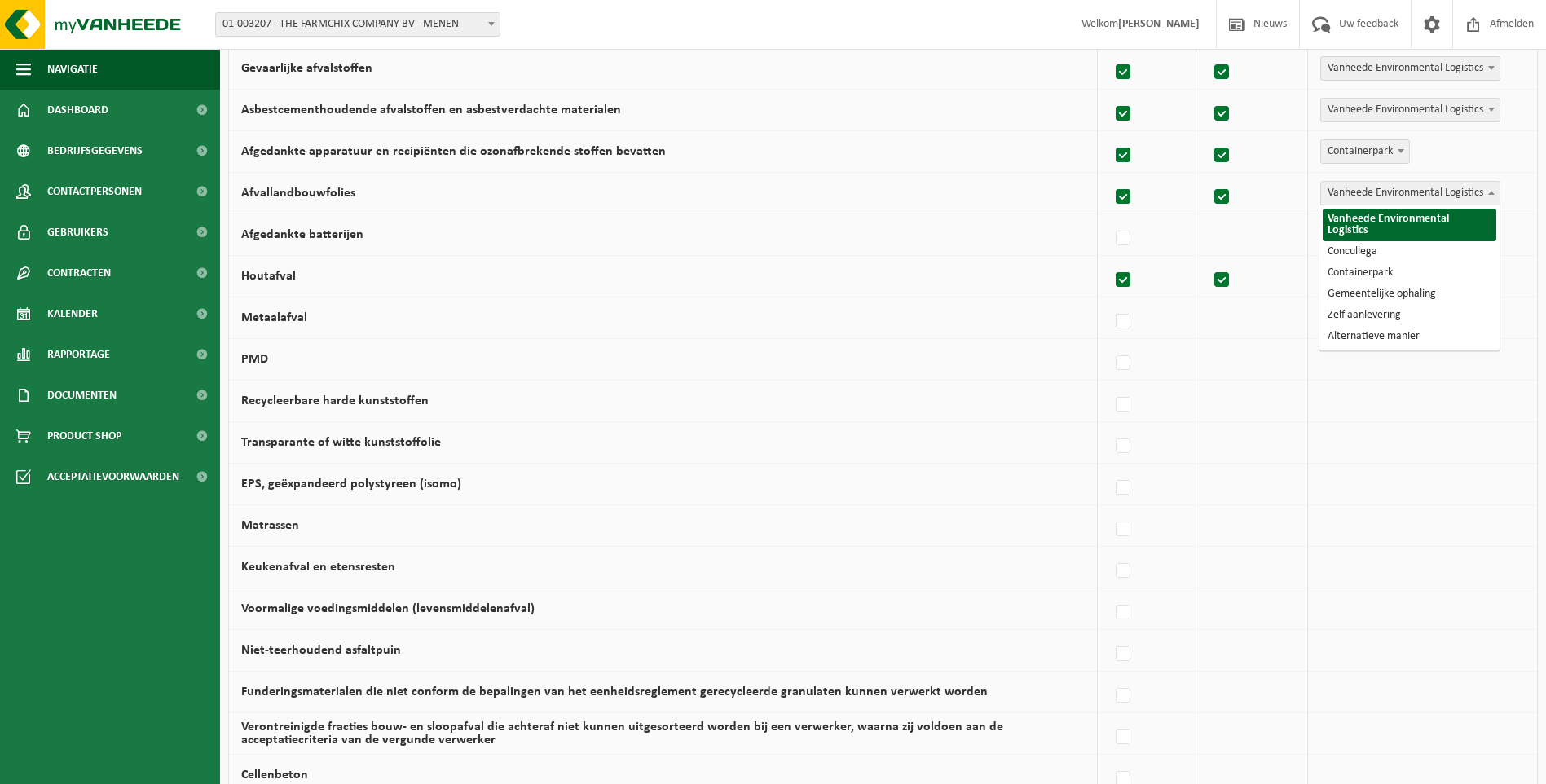
click at [1489, 188] on span at bounding box center [1491, 191] width 16 height 21
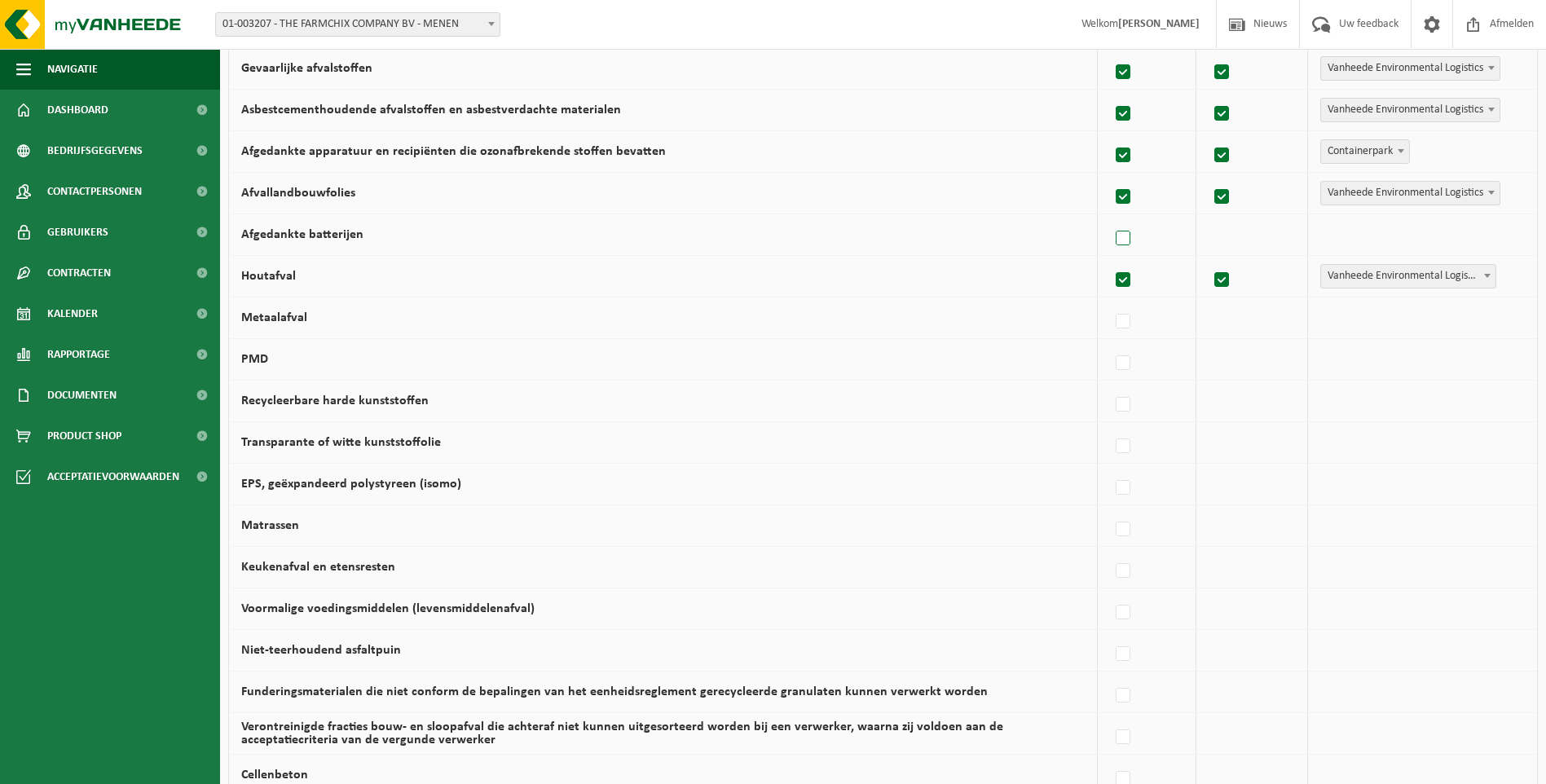
click at [1126, 239] on label at bounding box center [1123, 239] width 23 height 25
click at [1110, 219] on input "Afgedankte batterijen" at bounding box center [1110, 218] width 1 height 1
checkbox input "true"
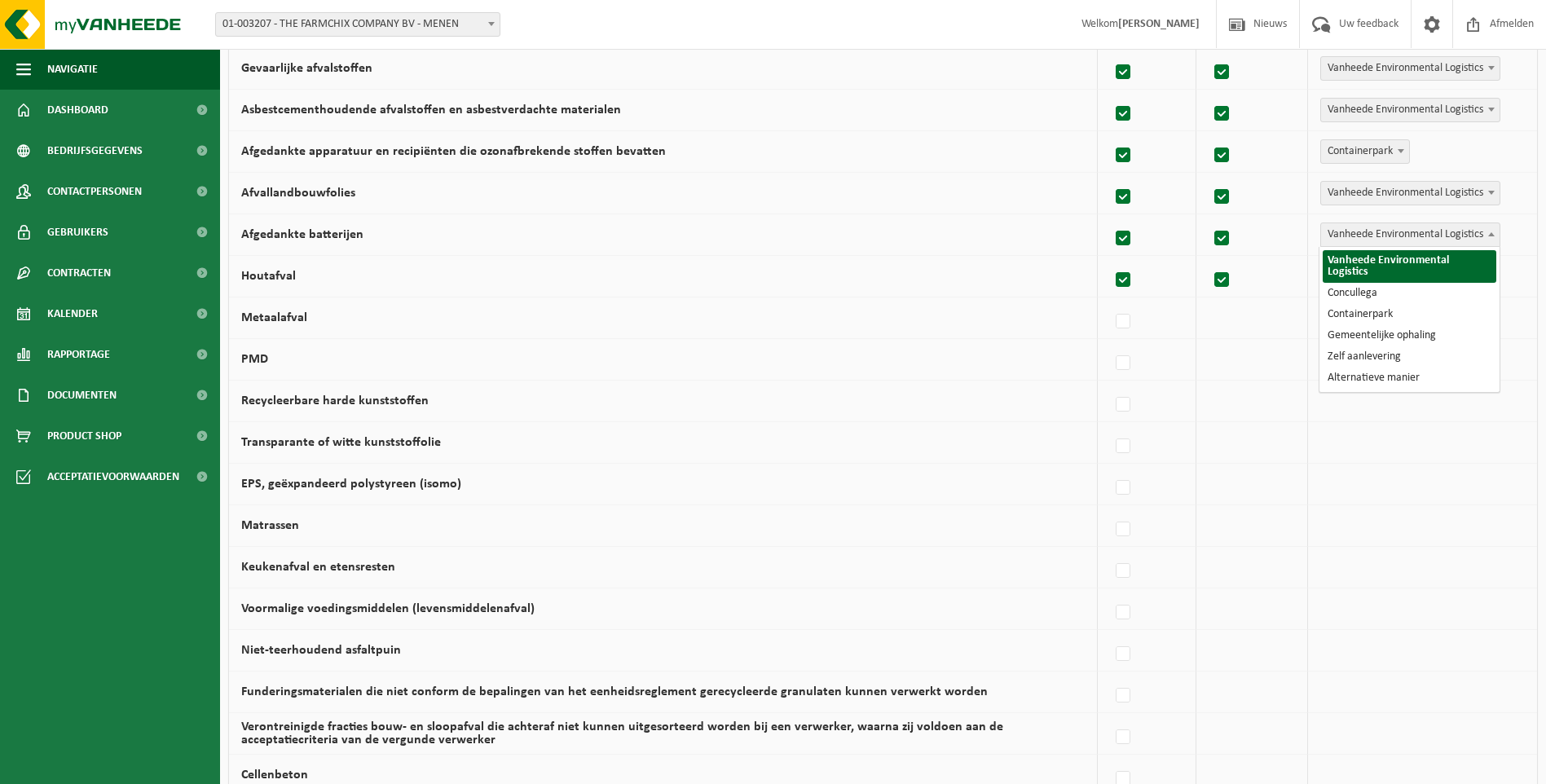
click at [1494, 234] on b at bounding box center [1491, 234] width 6 height 4
select select "Concullega"
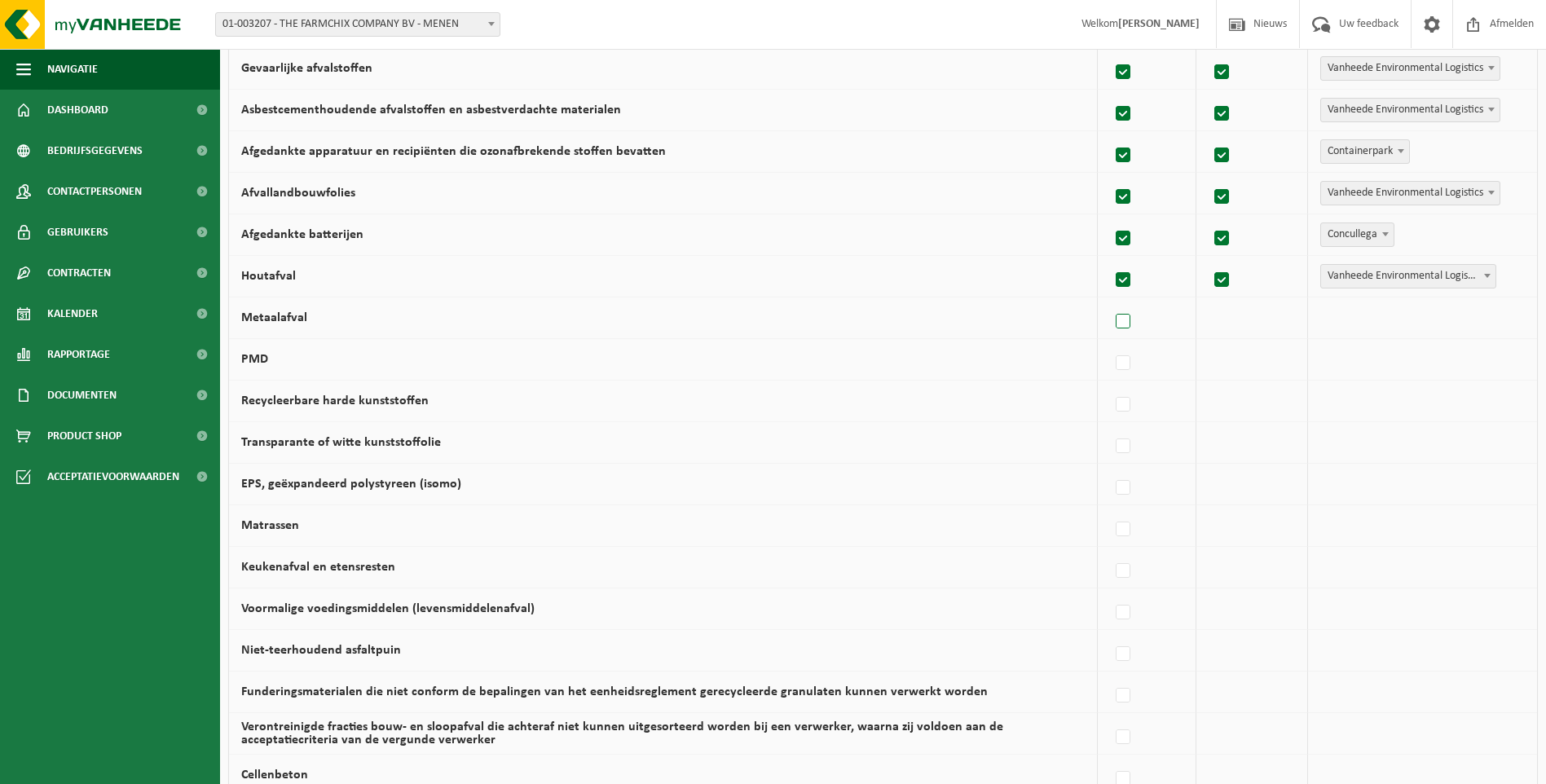
click at [1129, 324] on label at bounding box center [1123, 321] width 23 height 25
click at [1110, 301] on input "Metaalafval" at bounding box center [1110, 300] width 1 height 1
checkbox input "true"
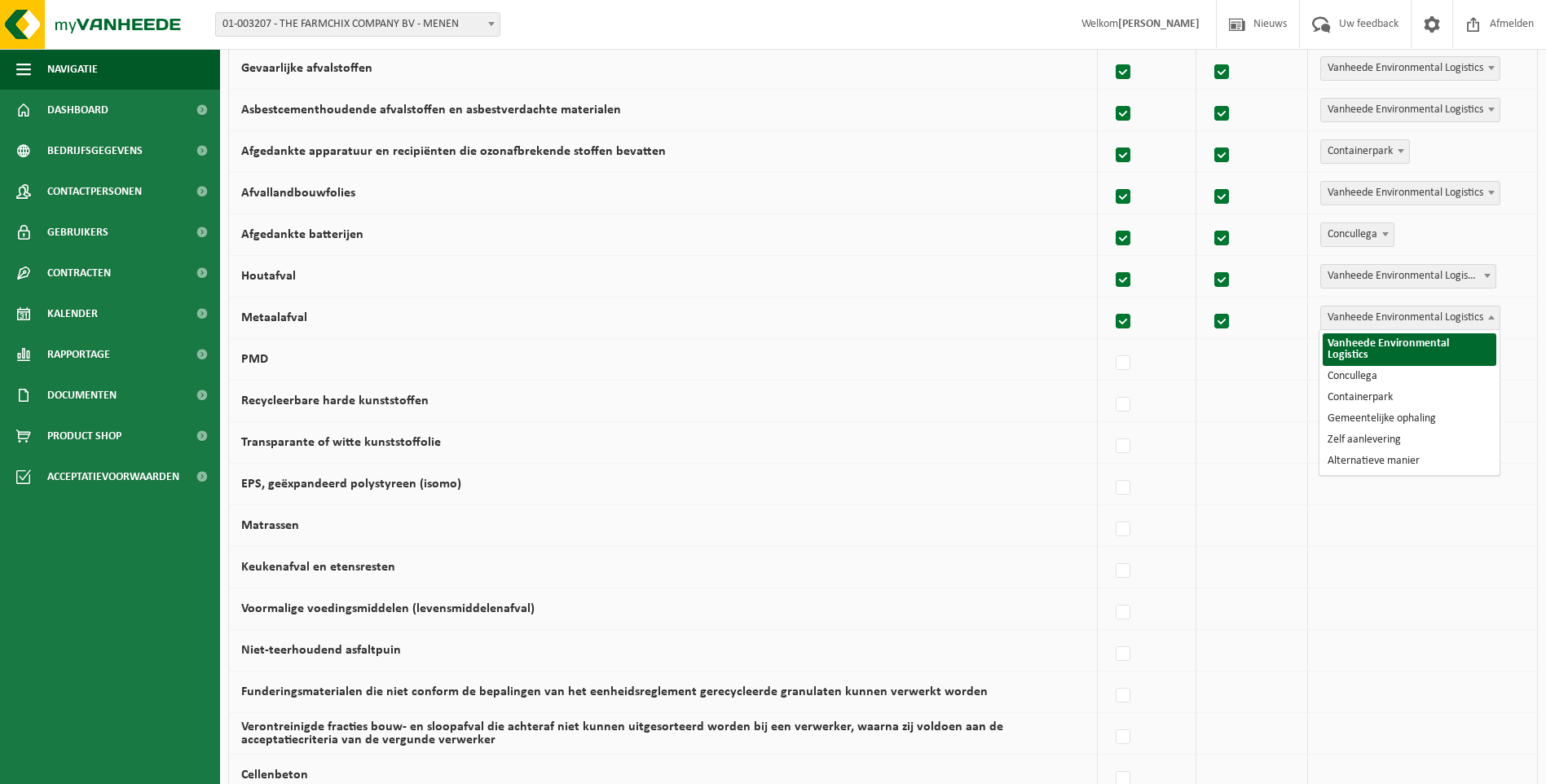
click at [1490, 314] on span at bounding box center [1491, 316] width 16 height 21
select select "Concullega"
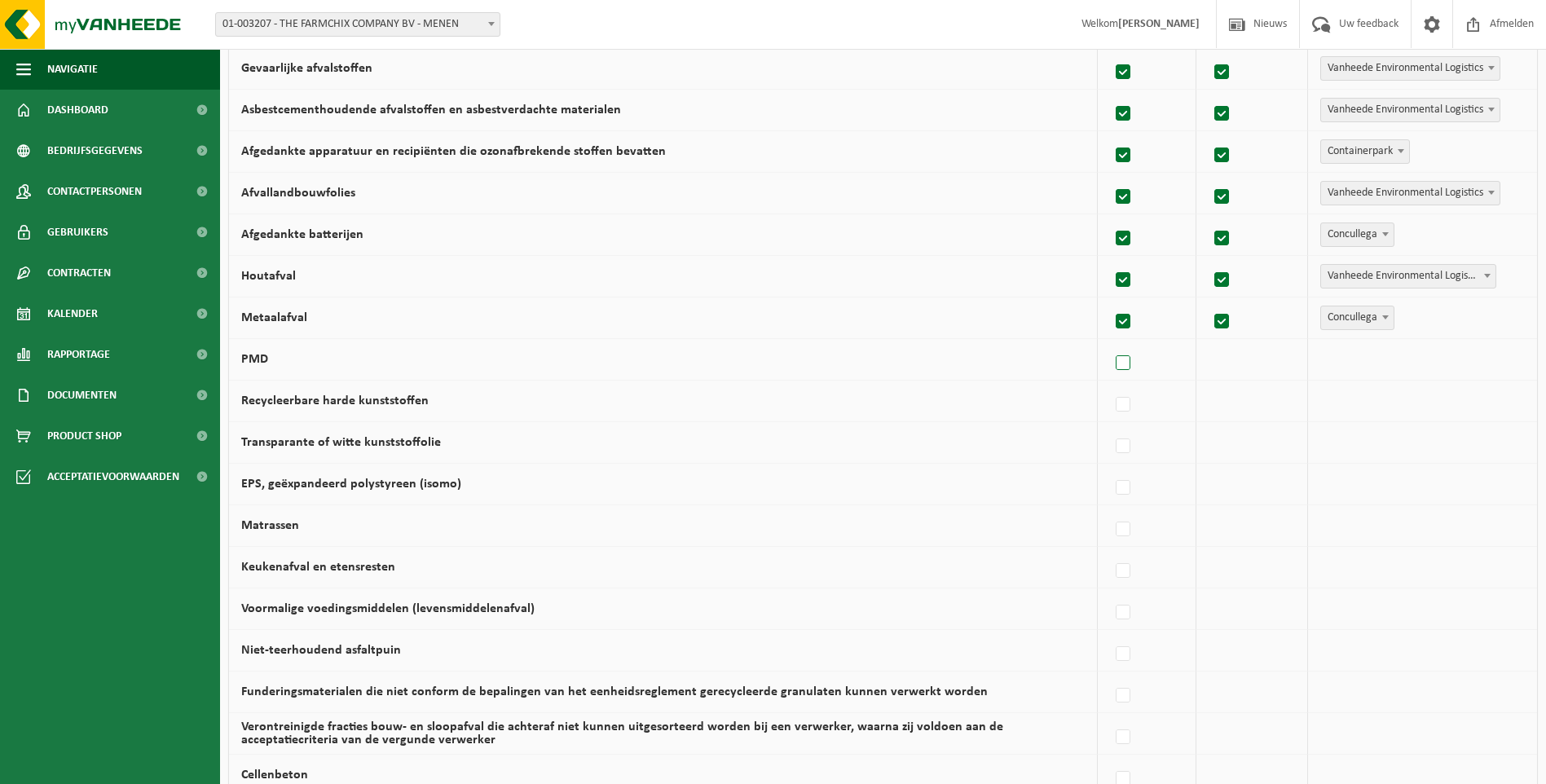
click at [1122, 361] on label at bounding box center [1123, 363] width 23 height 25
click at [1110, 343] on input "PMD" at bounding box center [1110, 342] width 1 height 1
checkbox input "true"
click at [1129, 400] on label at bounding box center [1123, 404] width 23 height 25
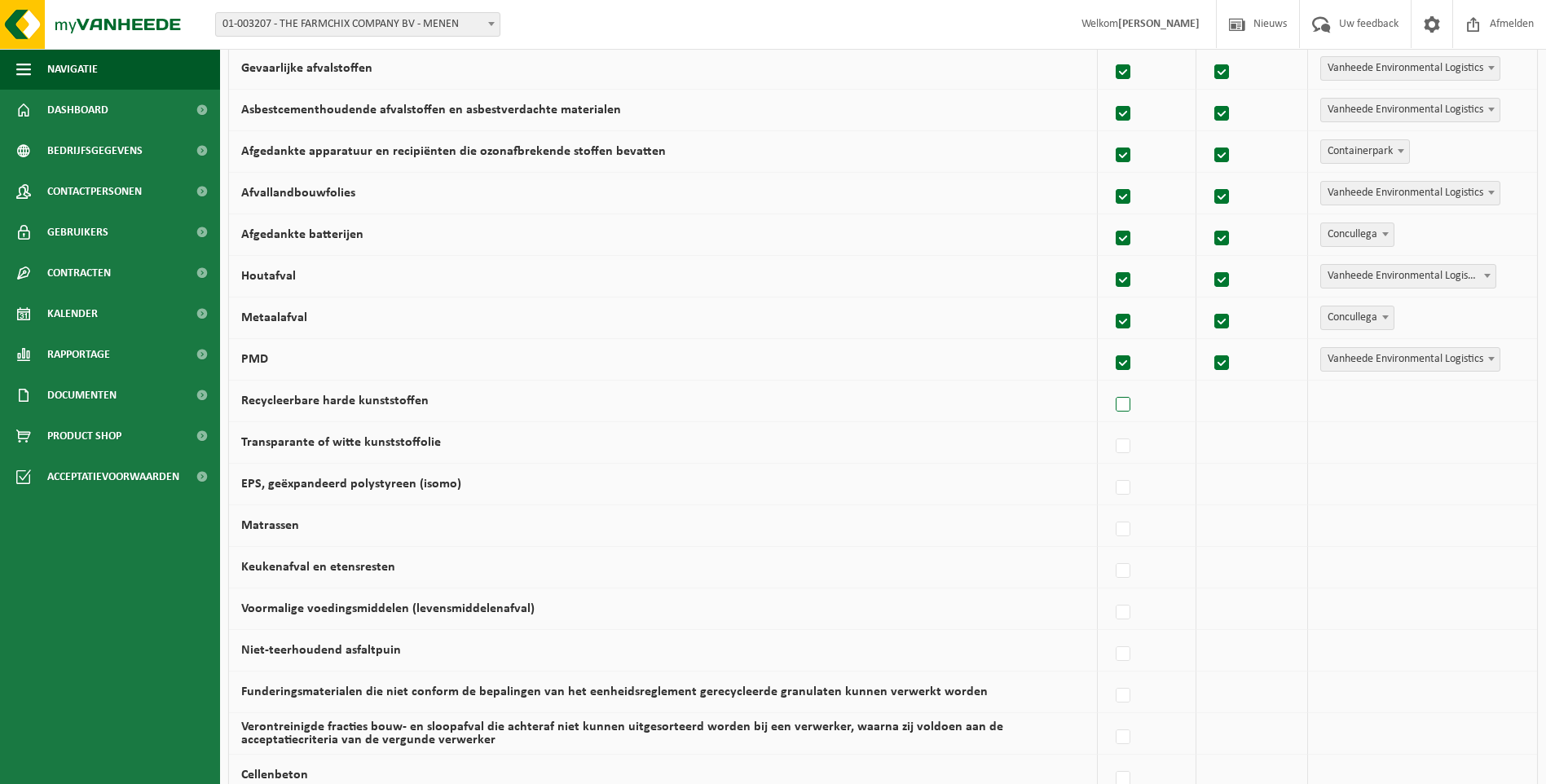
click at [1110, 384] on input "Recycleerbare harde kunststoffen" at bounding box center [1110, 383] width 1 height 1
checkbox input "true"
click at [1130, 440] on label at bounding box center [1123, 446] width 23 height 25
click at [1110, 426] on input "Transparante of witte kunststoffolie" at bounding box center [1110, 425] width 1 height 1
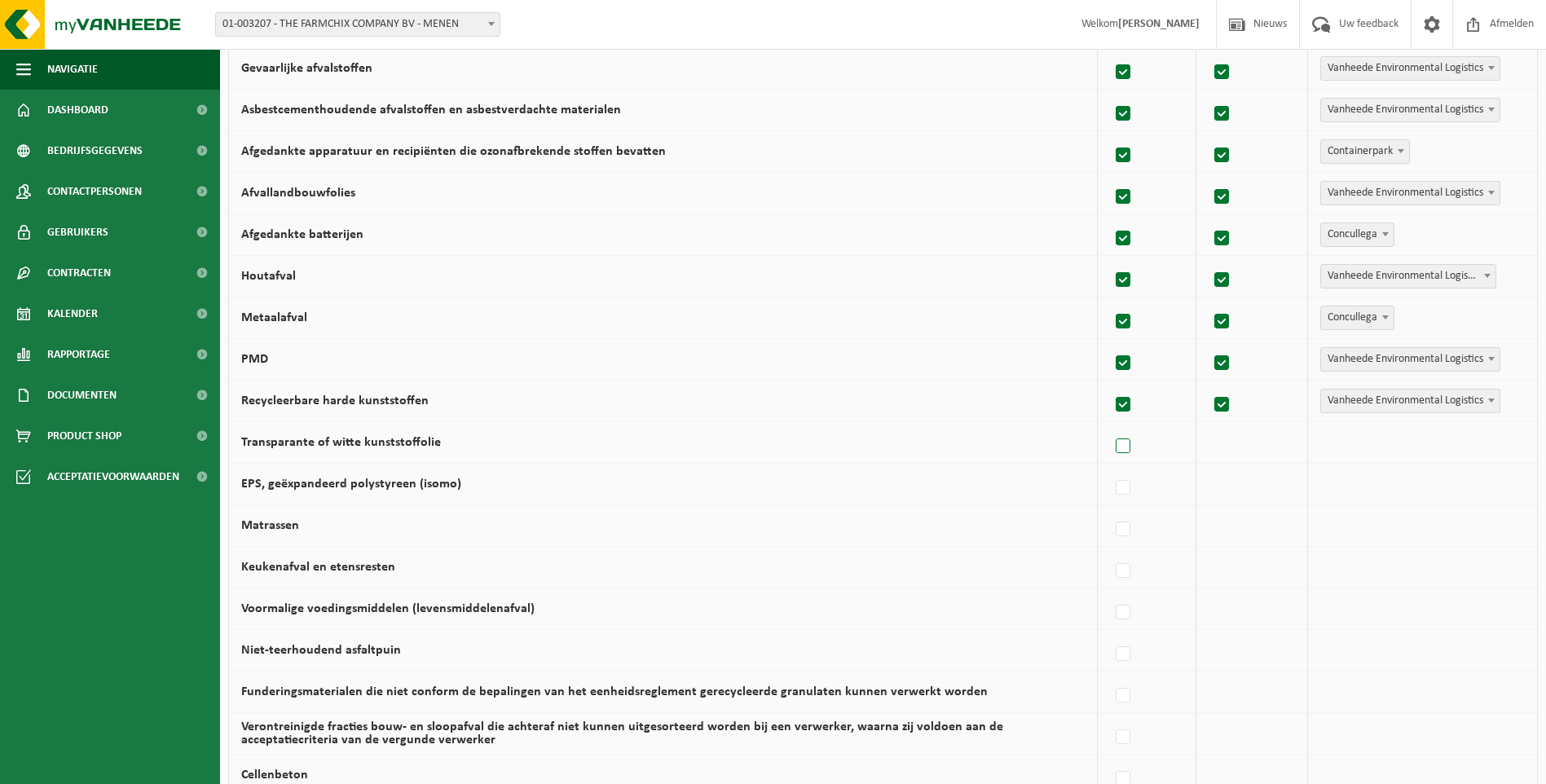
checkbox input "true"
click at [1121, 488] on label at bounding box center [1123, 487] width 23 height 25
click at [1110, 468] on input "EPS, geëxpandeerd polystyreen (isomo)" at bounding box center [1110, 467] width 1 height 1
checkbox input "true"
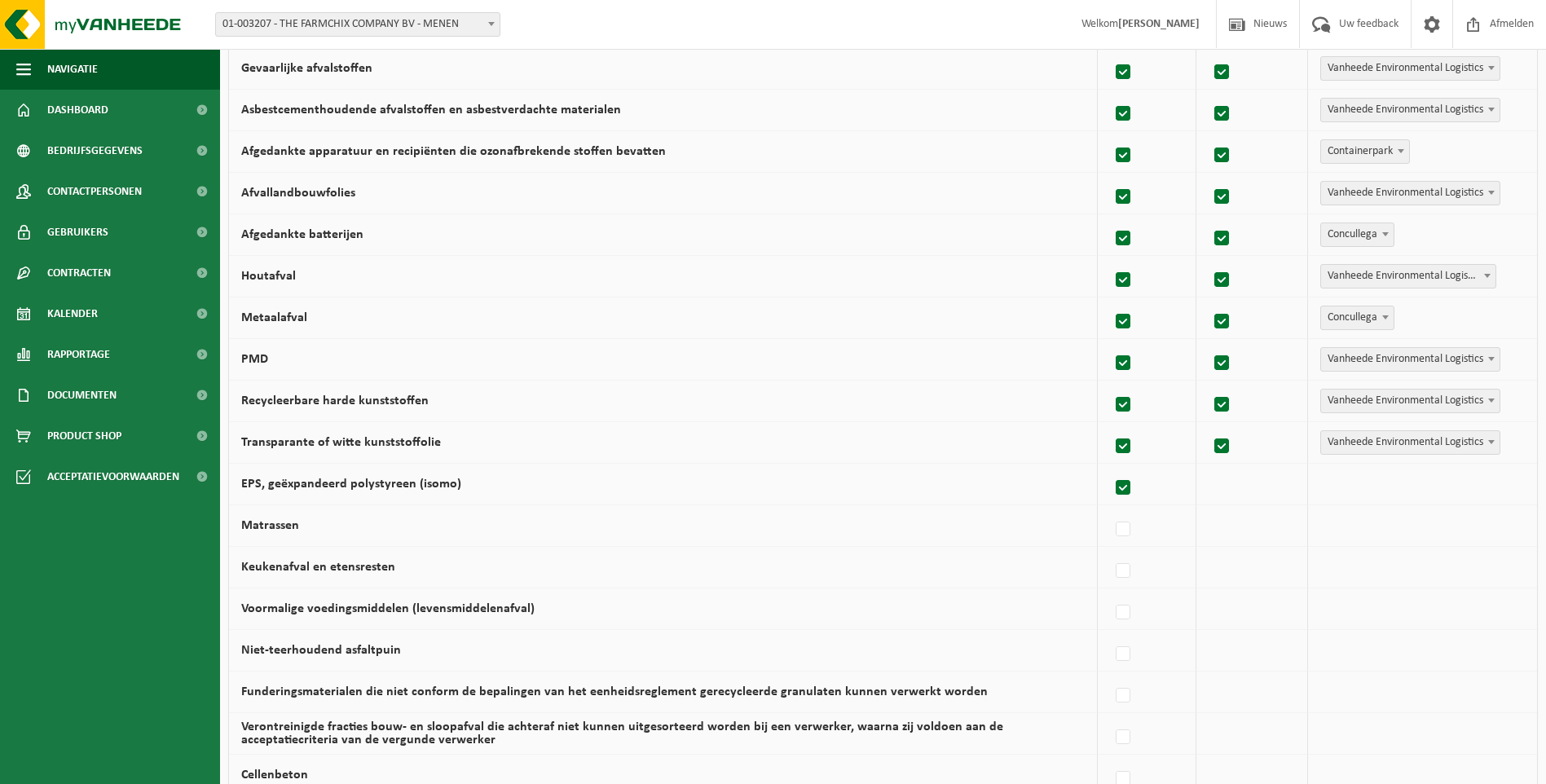
checkbox input "true"
click at [1128, 532] on label at bounding box center [1123, 529] width 23 height 25
click at [1110, 509] on input "Matrassen" at bounding box center [1110, 508] width 1 height 1
checkbox input "true"
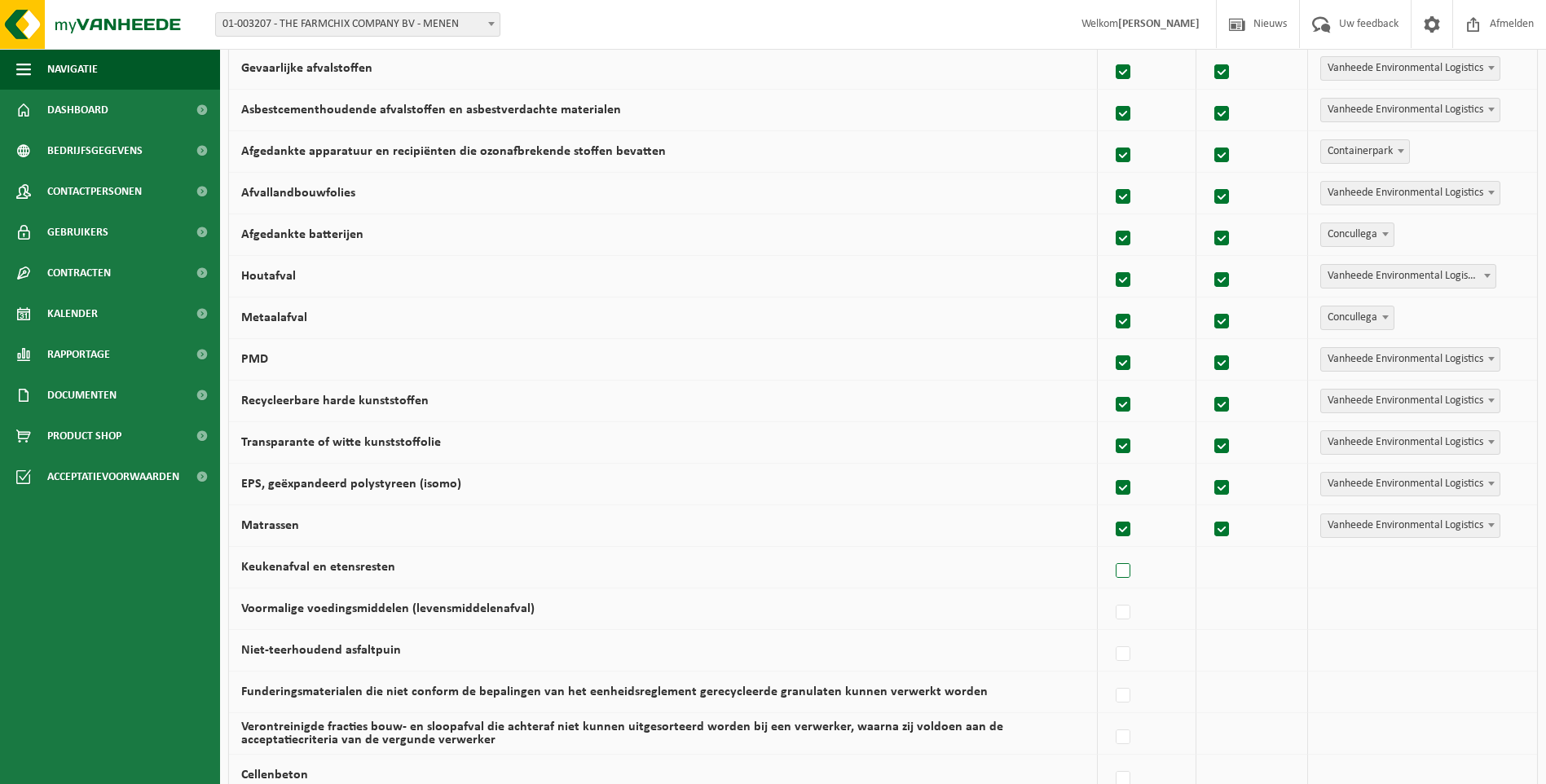
click at [1125, 574] on label at bounding box center [1123, 571] width 23 height 25
click at [1110, 551] on input "Keukenafval en etensresten" at bounding box center [1110, 550] width 1 height 1
checkbox input "true"
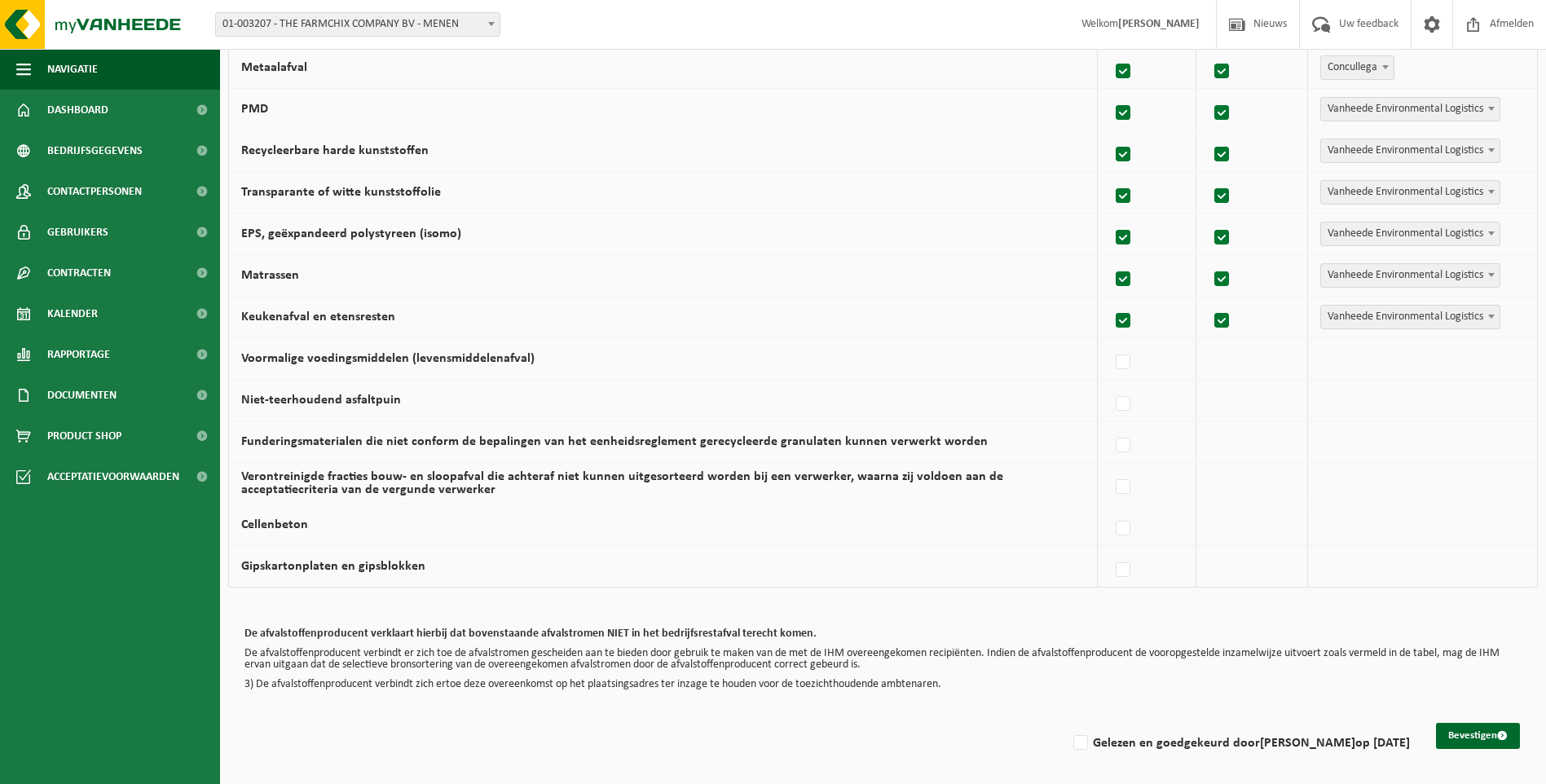
scroll to position [906, 0]
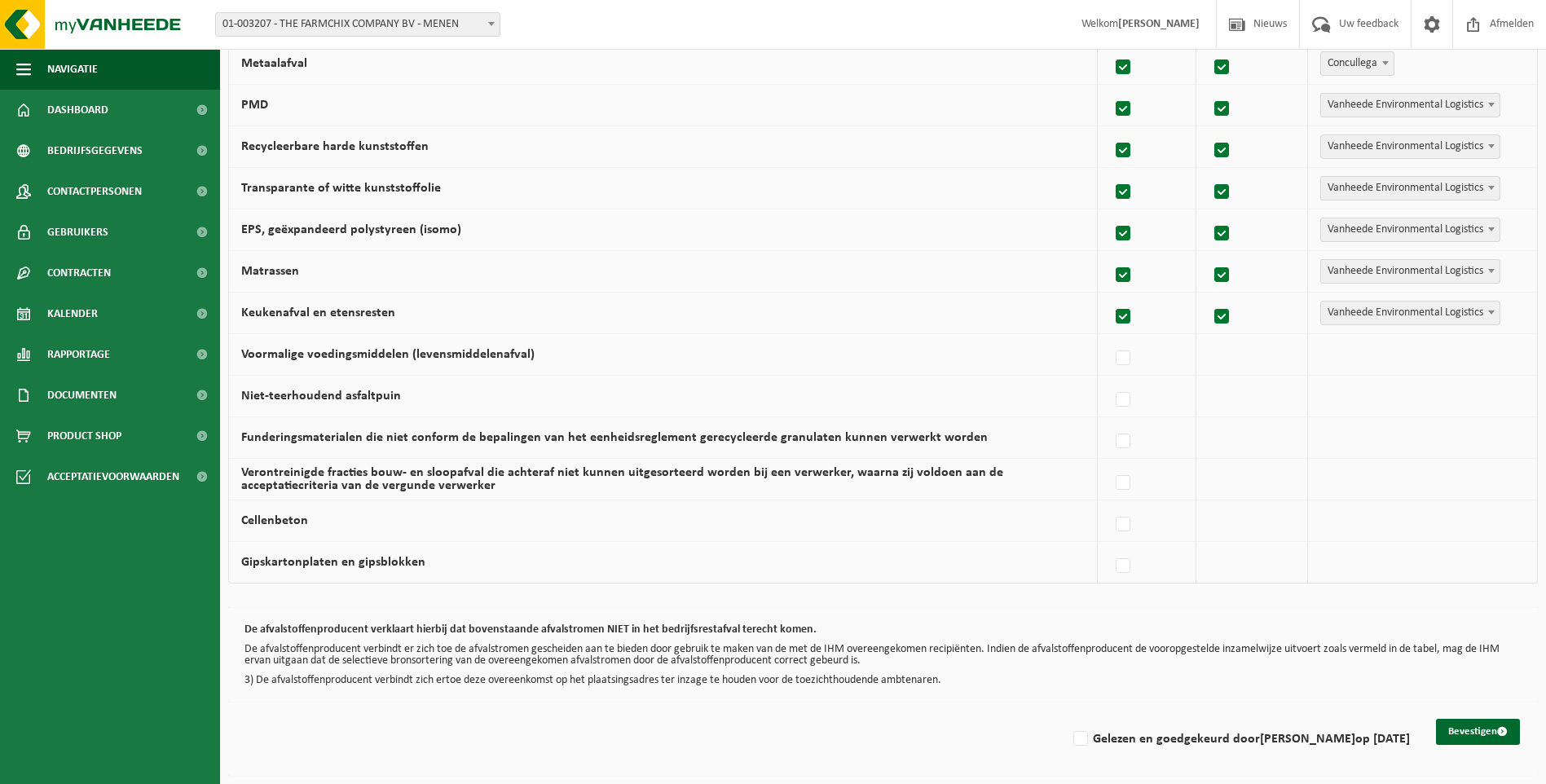
drag, startPoint x: 1121, startPoint y: 357, endPoint x: 1163, endPoint y: 366, distance: 43.0
click at [1122, 356] on label at bounding box center [1123, 358] width 23 height 25
click at [1110, 338] on input "Voormalige voedingsmiddelen (levensmiddelenafval)" at bounding box center [1110, 337] width 1 height 1
checkbox input "true"
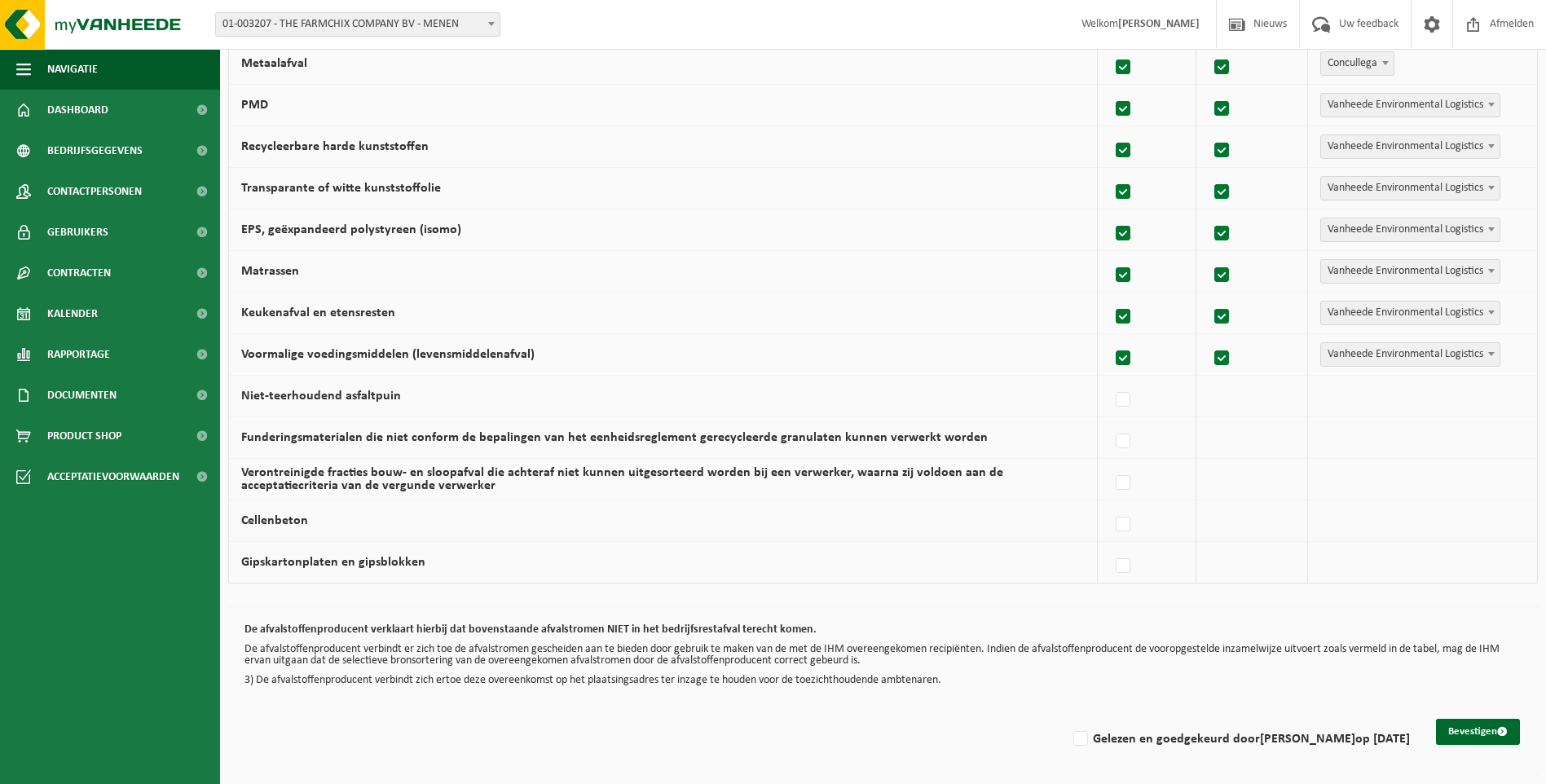
click at [1488, 352] on span at bounding box center [1491, 353] width 16 height 21
select select "Concullega"
click at [1126, 399] on label at bounding box center [1123, 400] width 23 height 25
click at [1110, 380] on input "Niet-teerhoudend asfaltpuin" at bounding box center [1110, 379] width 1 height 1
checkbox input "true"
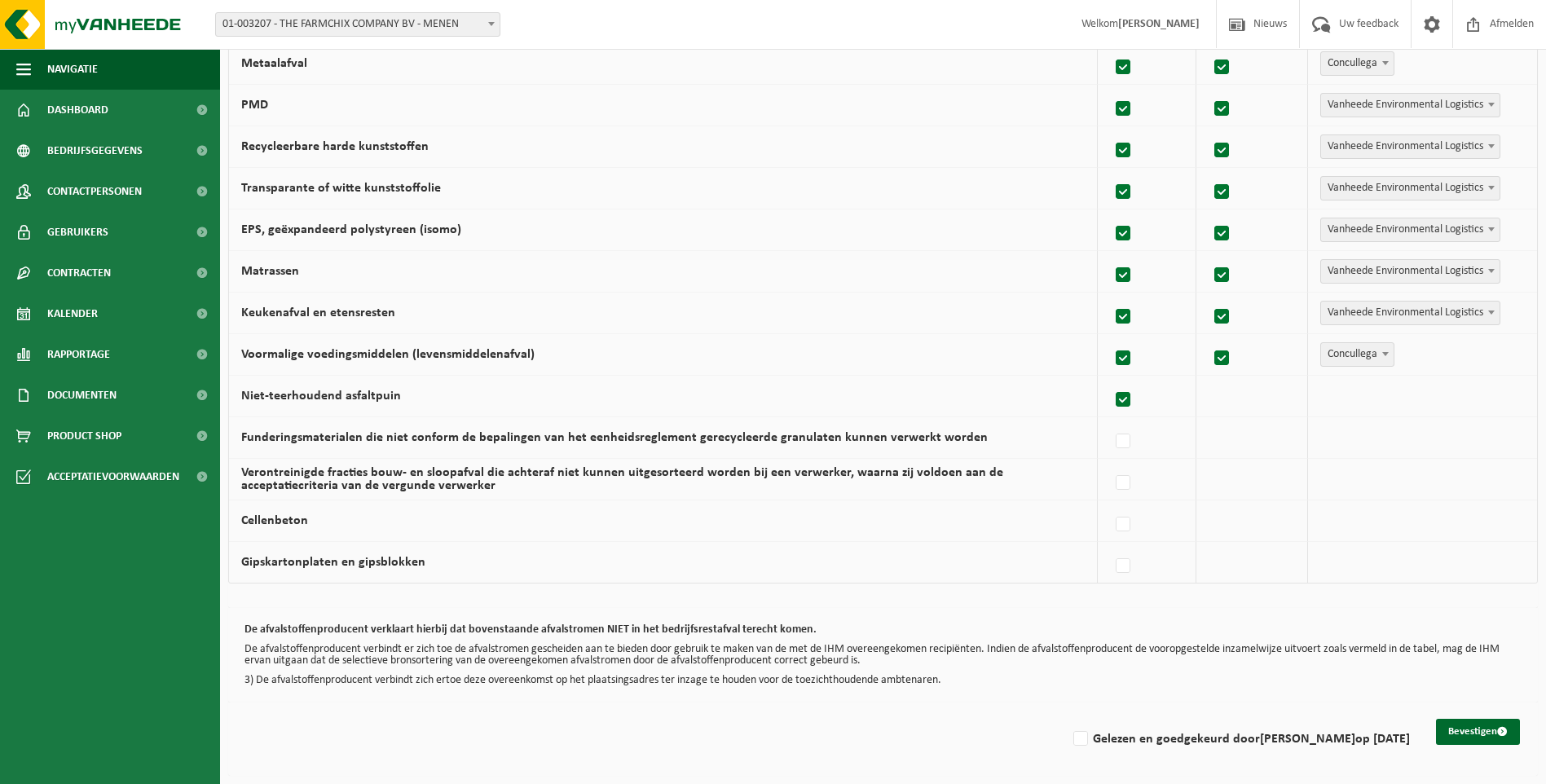
checkbox input "true"
click at [1130, 437] on label at bounding box center [1123, 441] width 23 height 25
click at [1110, 422] on input "Funderingsmaterialen die niet conform de bepalingen van het eenheidsreglement g…" at bounding box center [1110, 421] width 1 height 1
checkbox input "true"
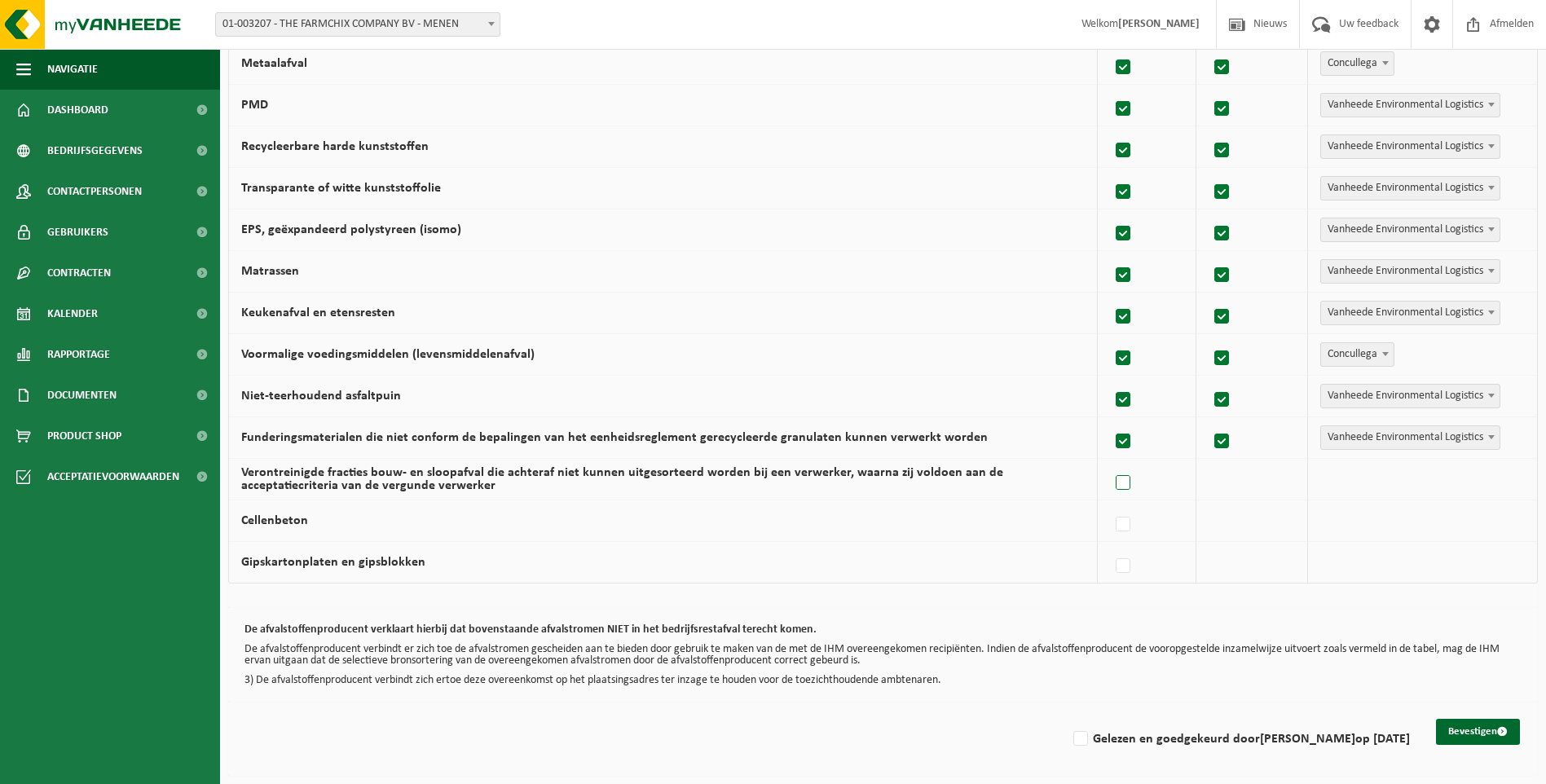
click at [1131, 477] on label at bounding box center [1123, 483] width 23 height 25
click at [1110, 463] on input "Verontreinigde fracties bouw- en sloopafval die achteraf niet kunnen uitgesorte…" at bounding box center [1110, 462] width 1 height 1
checkbox input "true"
click at [1127, 523] on label at bounding box center [1123, 524] width 23 height 25
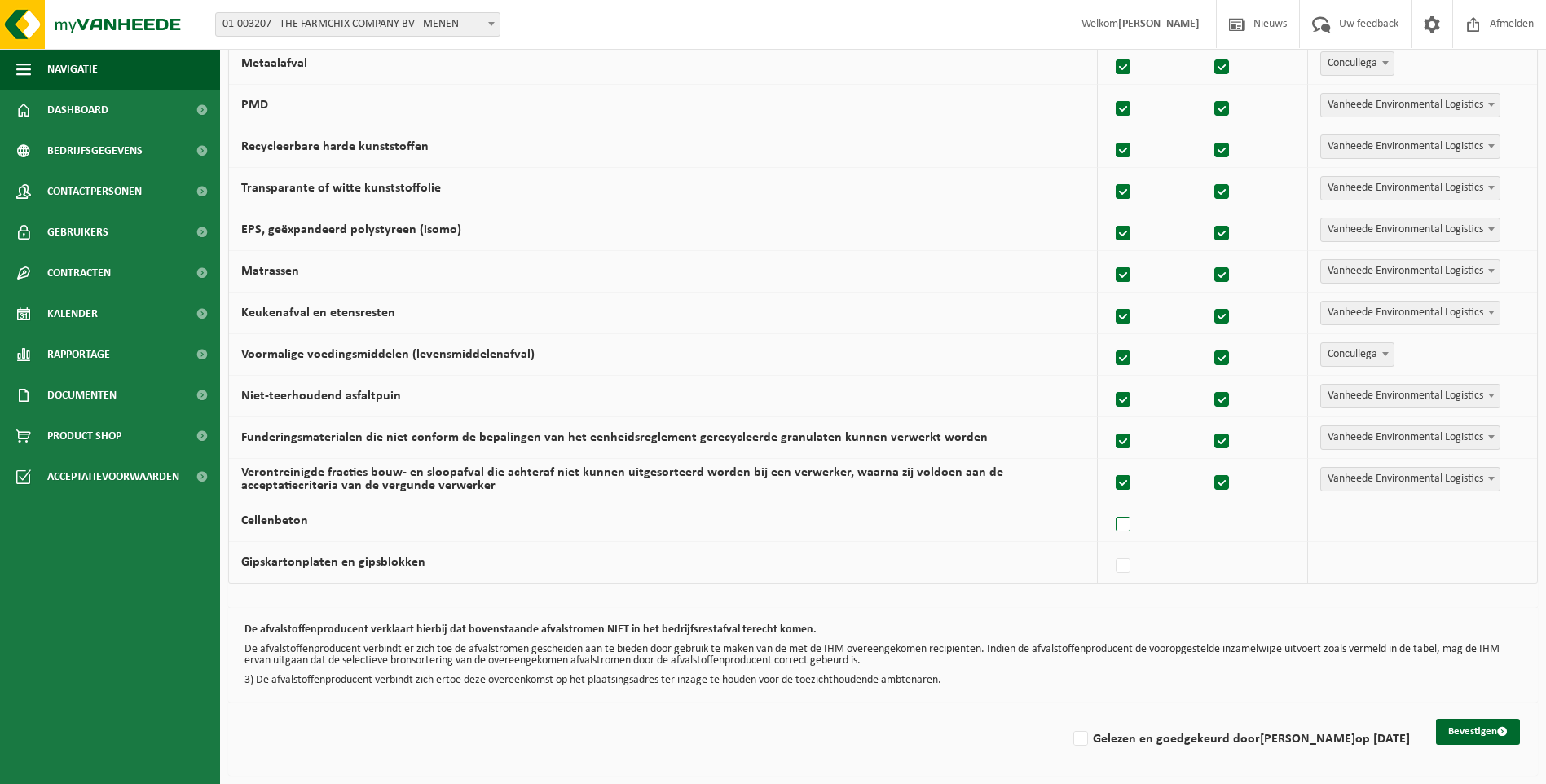
click at [1110, 504] on input "Cellenbeton" at bounding box center [1110, 504] width 1 height 1
checkbox input "true"
click at [1491, 523] on span at bounding box center [1491, 519] width 16 height 21
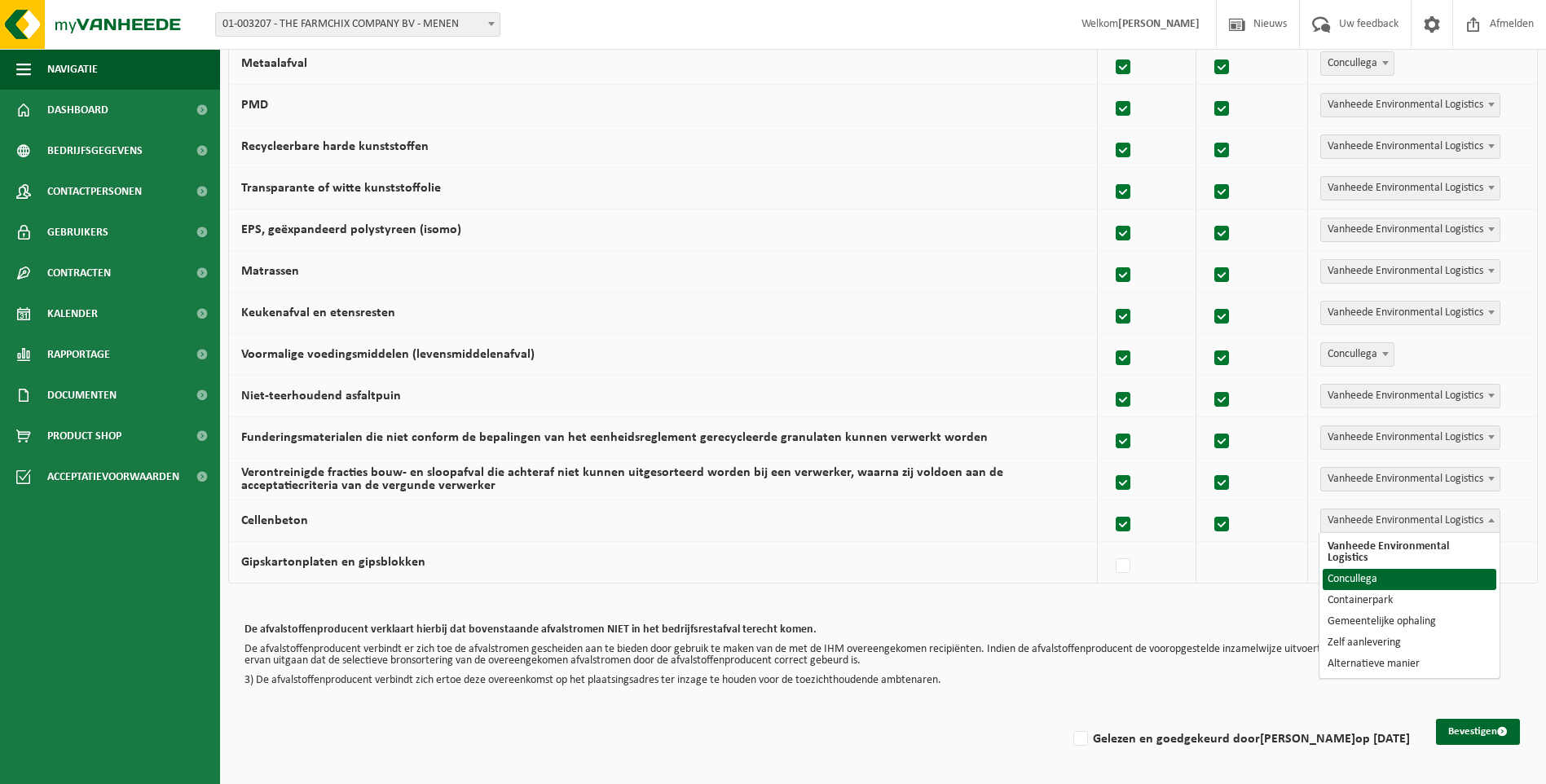
select select "Concullega"
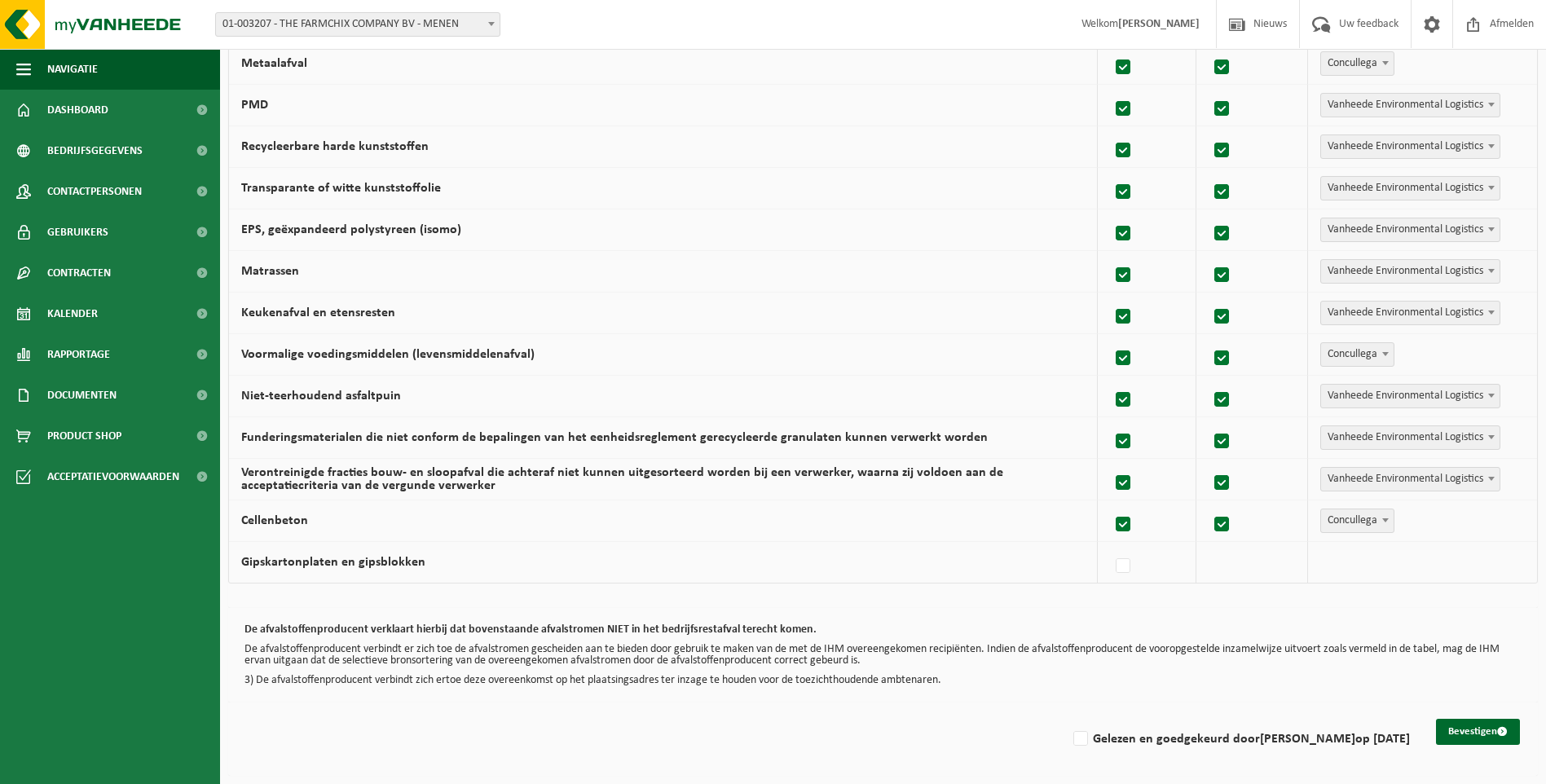
click at [1490, 478] on b at bounding box center [1491, 478] width 6 height 4
select select "Concullega"
click at [1131, 567] on label at bounding box center [1123, 565] width 23 height 25
click at [1110, 545] on input "Gipskartonplaten en gipsblokken" at bounding box center [1110, 545] width 1 height 1
checkbox input "true"
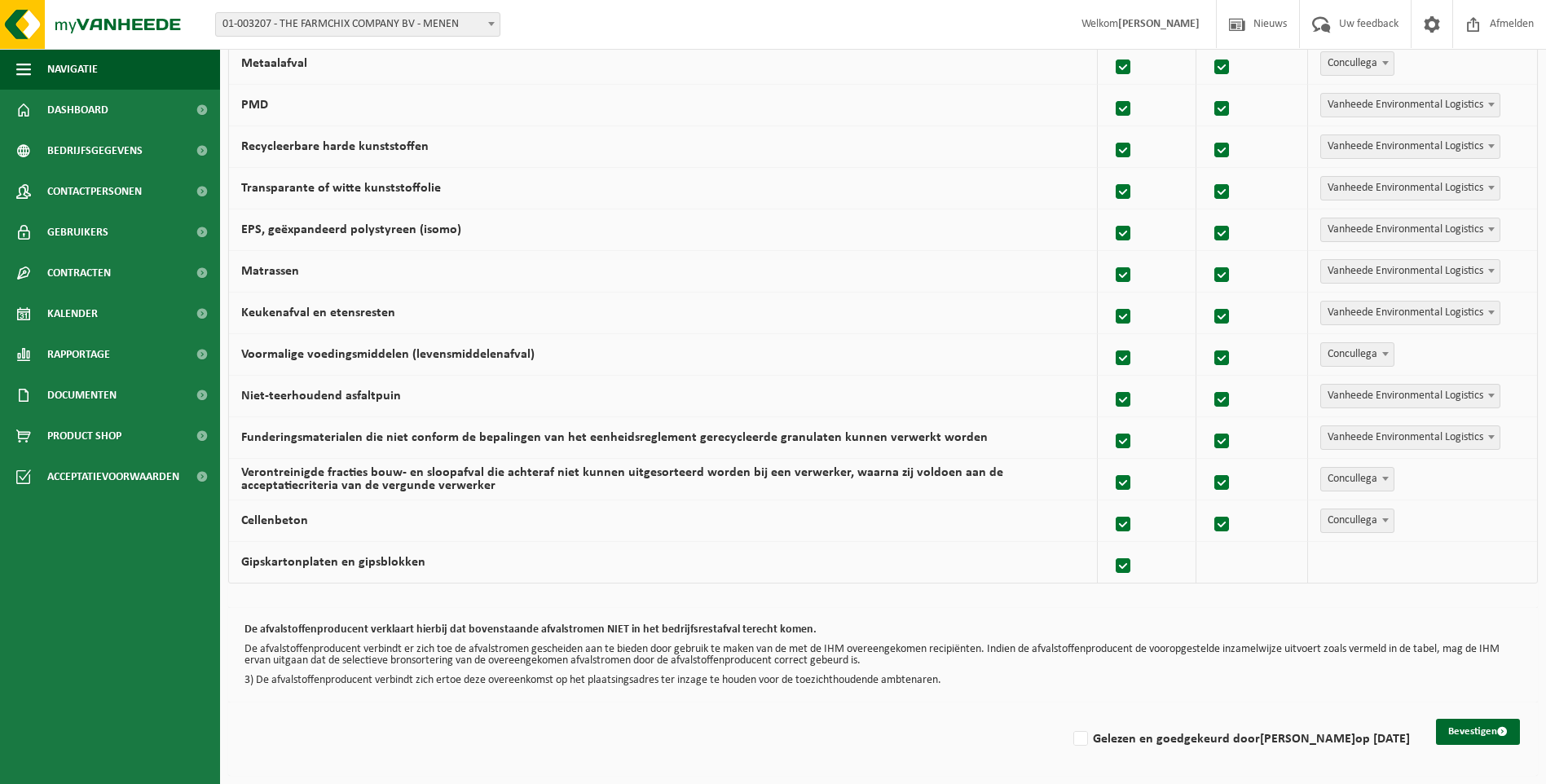
checkbox input "true"
drag, startPoint x: 1085, startPoint y: 736, endPoint x: 1096, endPoint y: 736, distance: 11.0
click at [1091, 736] on label "Gelezen en goedgekeurd door [PERSON_NAME] op [DATE]" at bounding box center [1240, 738] width 340 height 25
click at [1068, 718] on input "Gelezen en goedgekeurd door [PERSON_NAME] op [DATE]" at bounding box center [1067, 718] width 1 height 1
checkbox input "true"
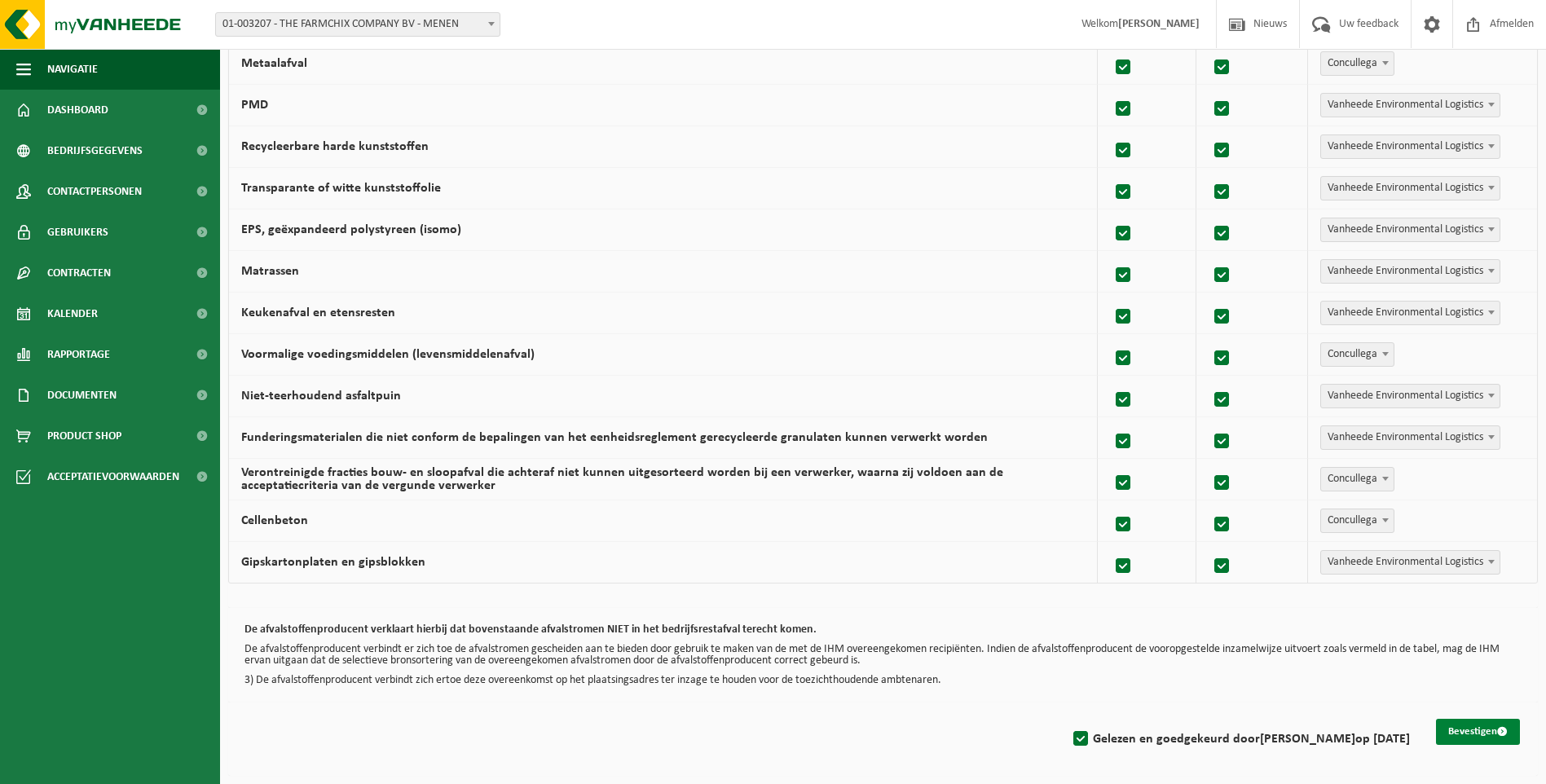
click at [1489, 736] on button "Bevestigen" at bounding box center [1478, 731] width 84 height 26
